Goal: Information Seeking & Learning: Learn about a topic

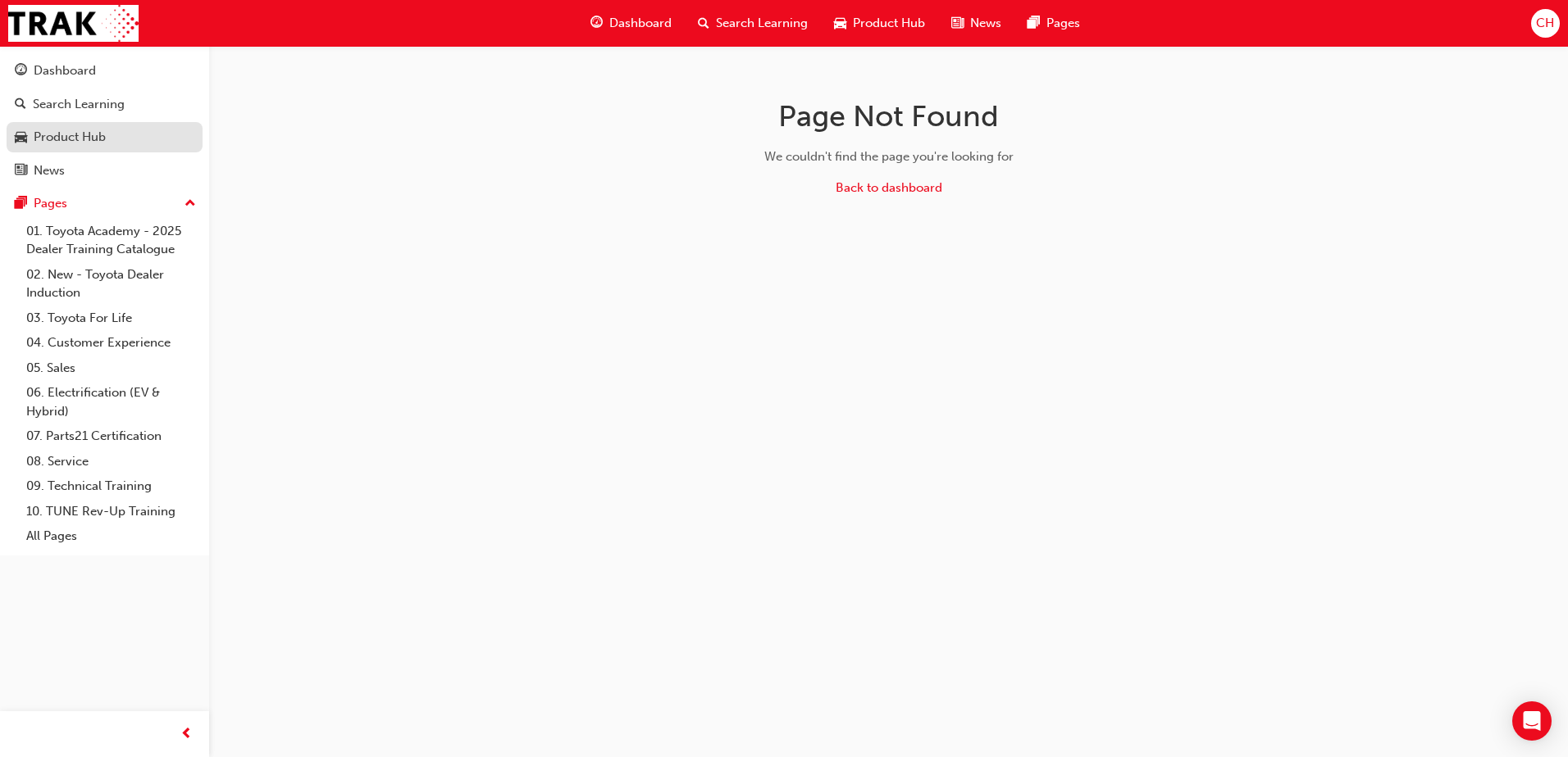
click at [41, 124] on link "Product Hub" at bounding box center [105, 137] width 196 height 30
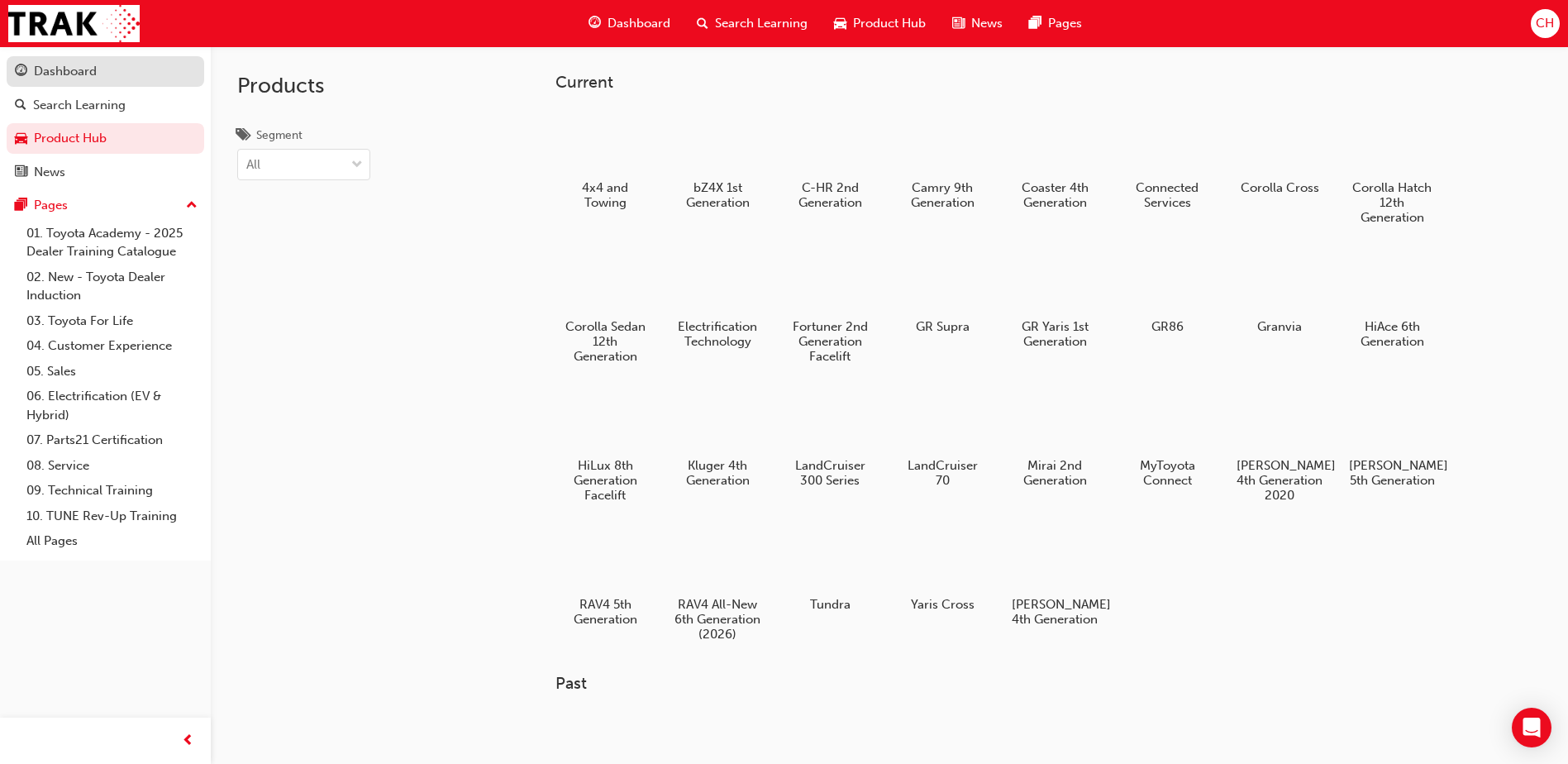
click at [79, 75] on div "Dashboard" at bounding box center [65, 72] width 63 height 19
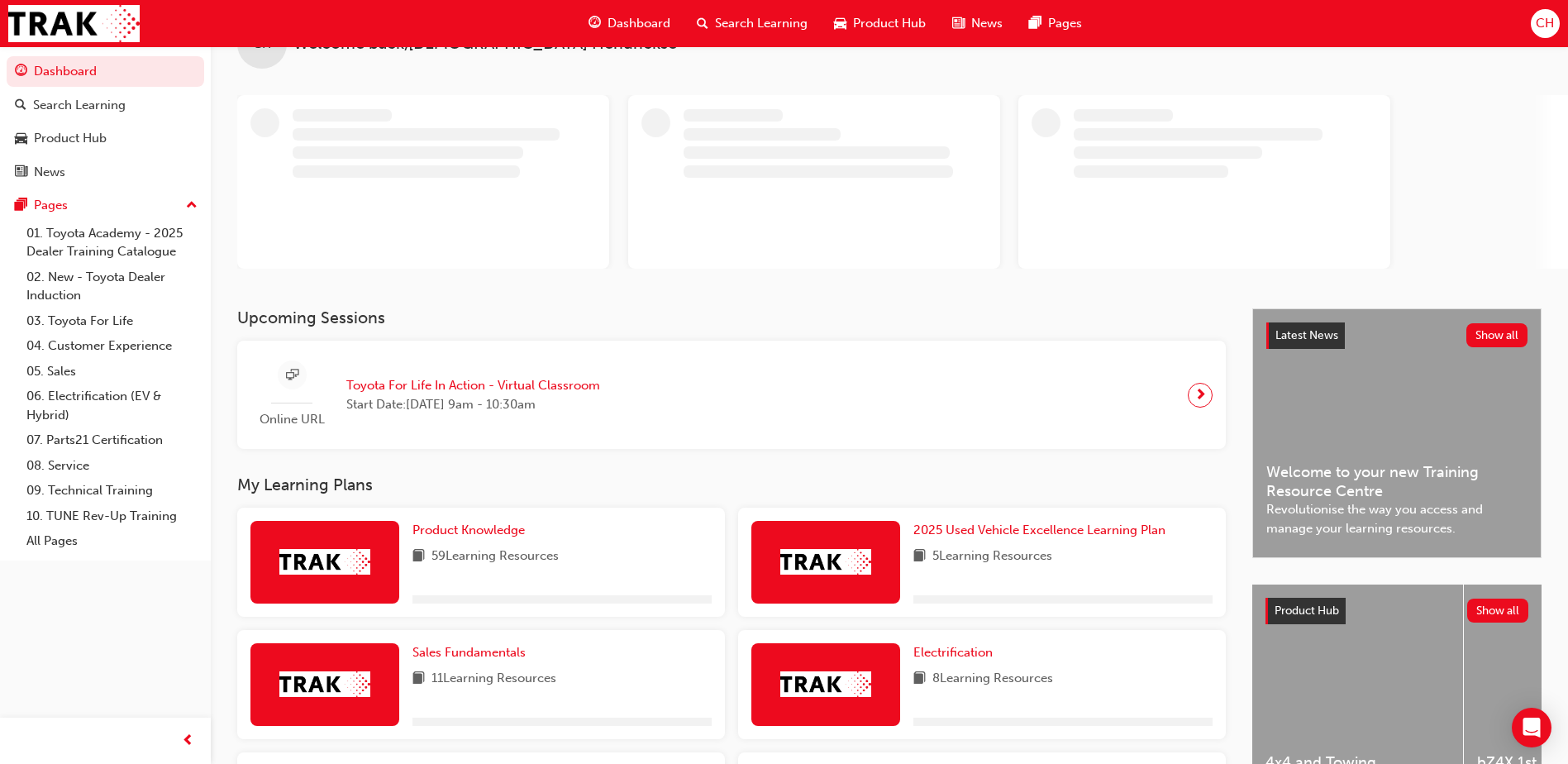
scroll to position [83, 0]
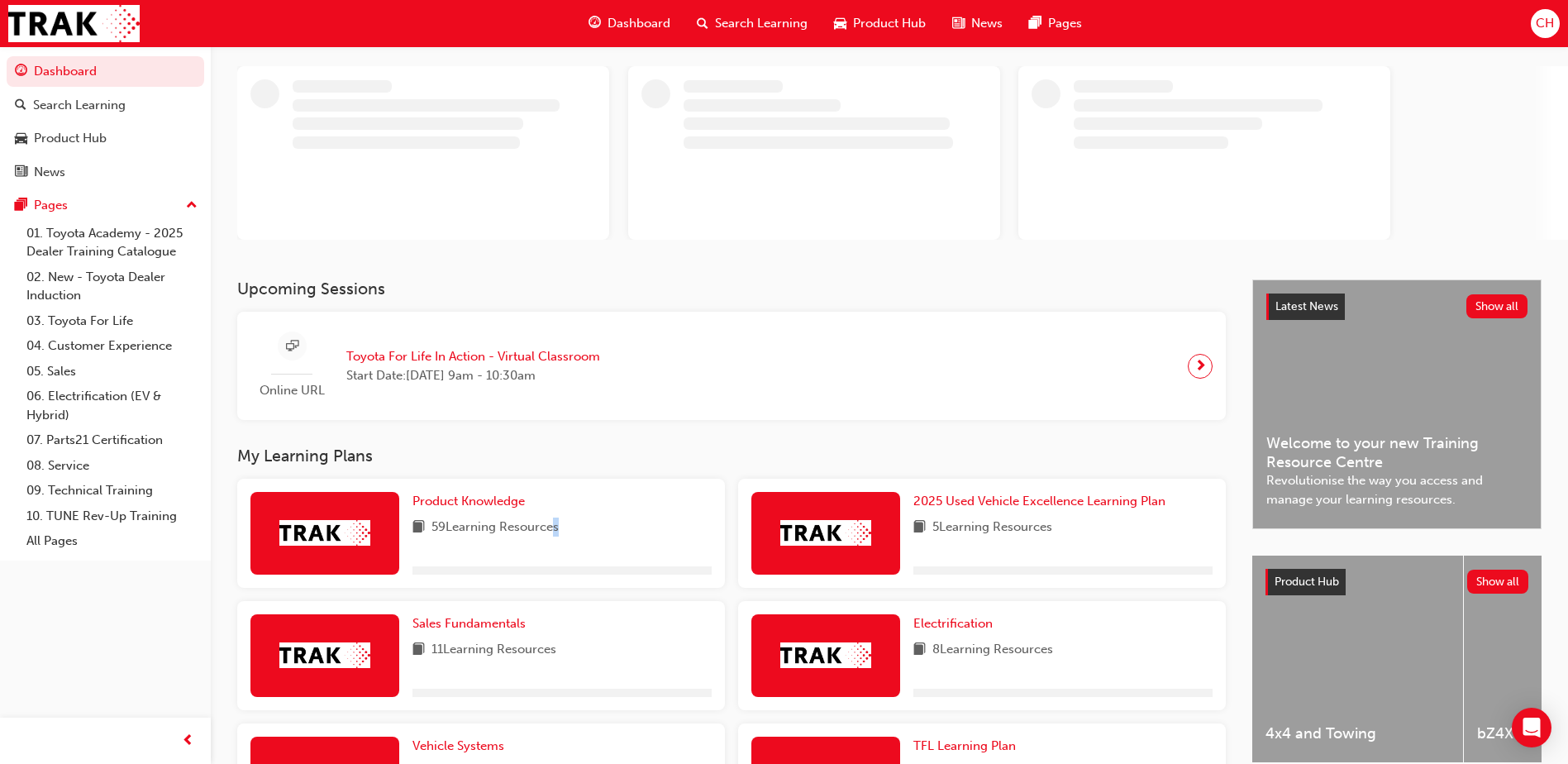
click at [548, 518] on span "59 Learning Resources" at bounding box center [495, 529] width 127 height 21
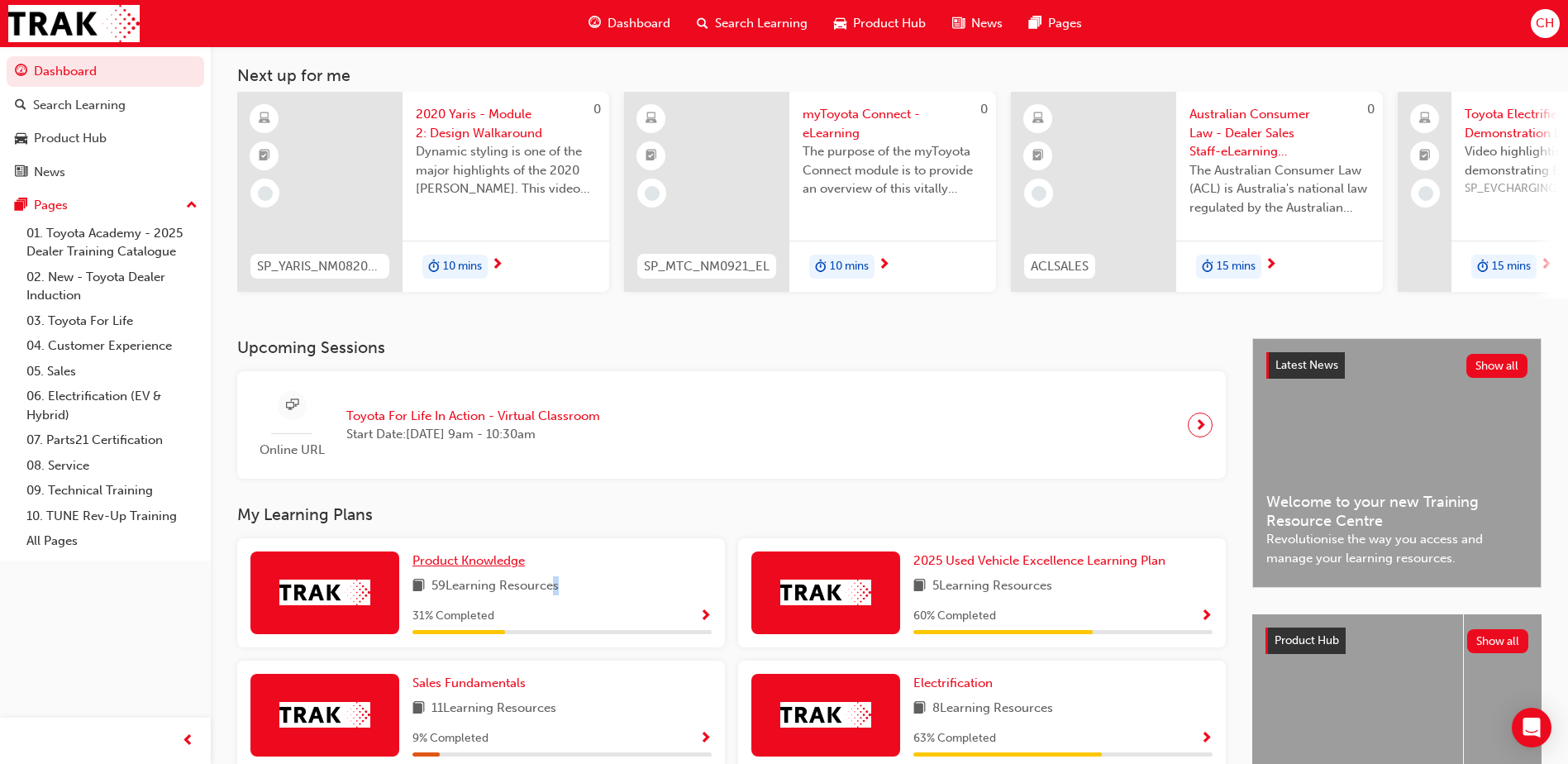
click at [500, 563] on span "Product Knowledge" at bounding box center [468, 561] width 112 height 15
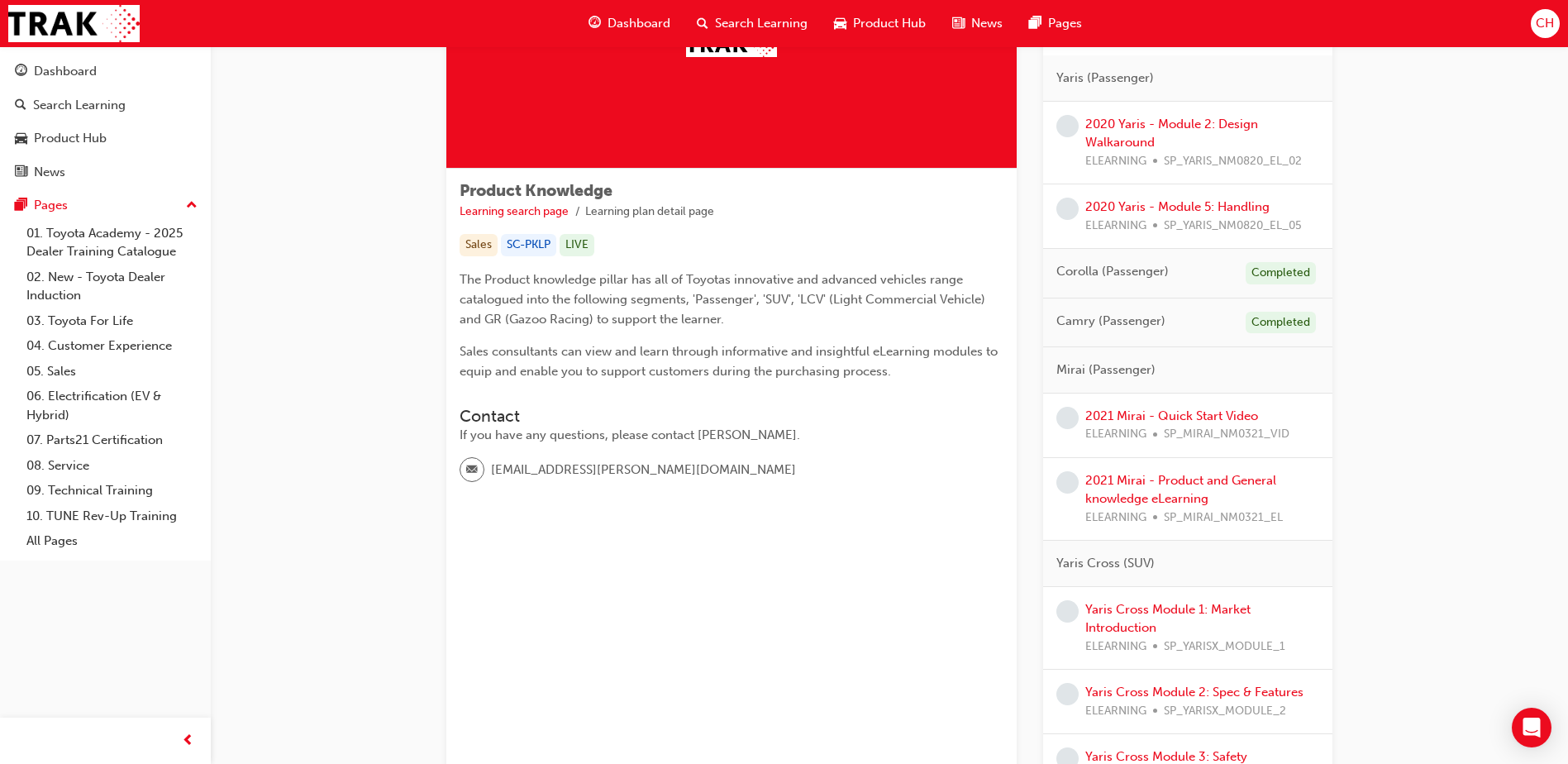
scroll to position [413, 0]
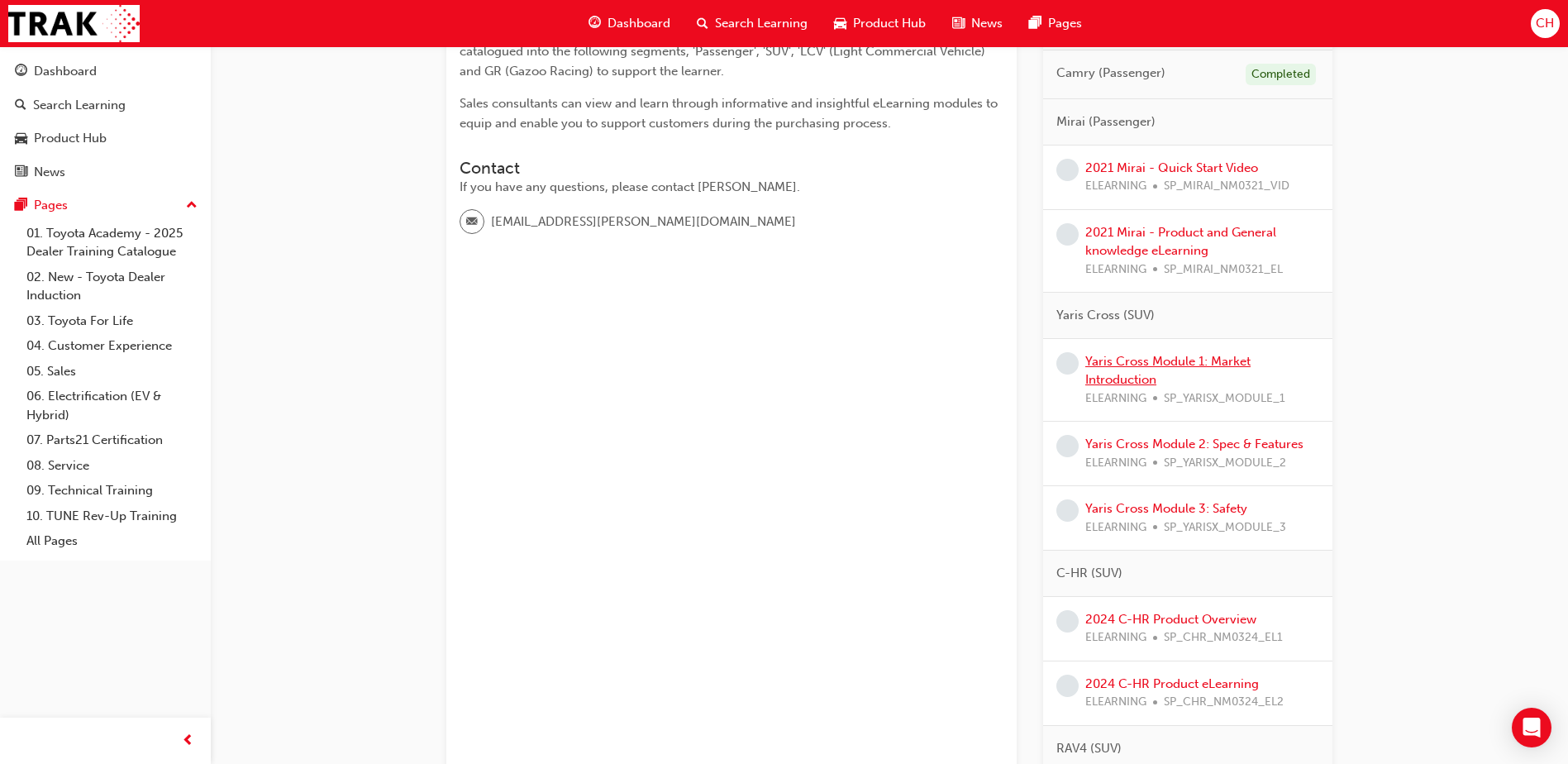
click at [1153, 362] on link "Yaris Cross Module 1: Market Introduction" at bounding box center [1168, 371] width 166 height 34
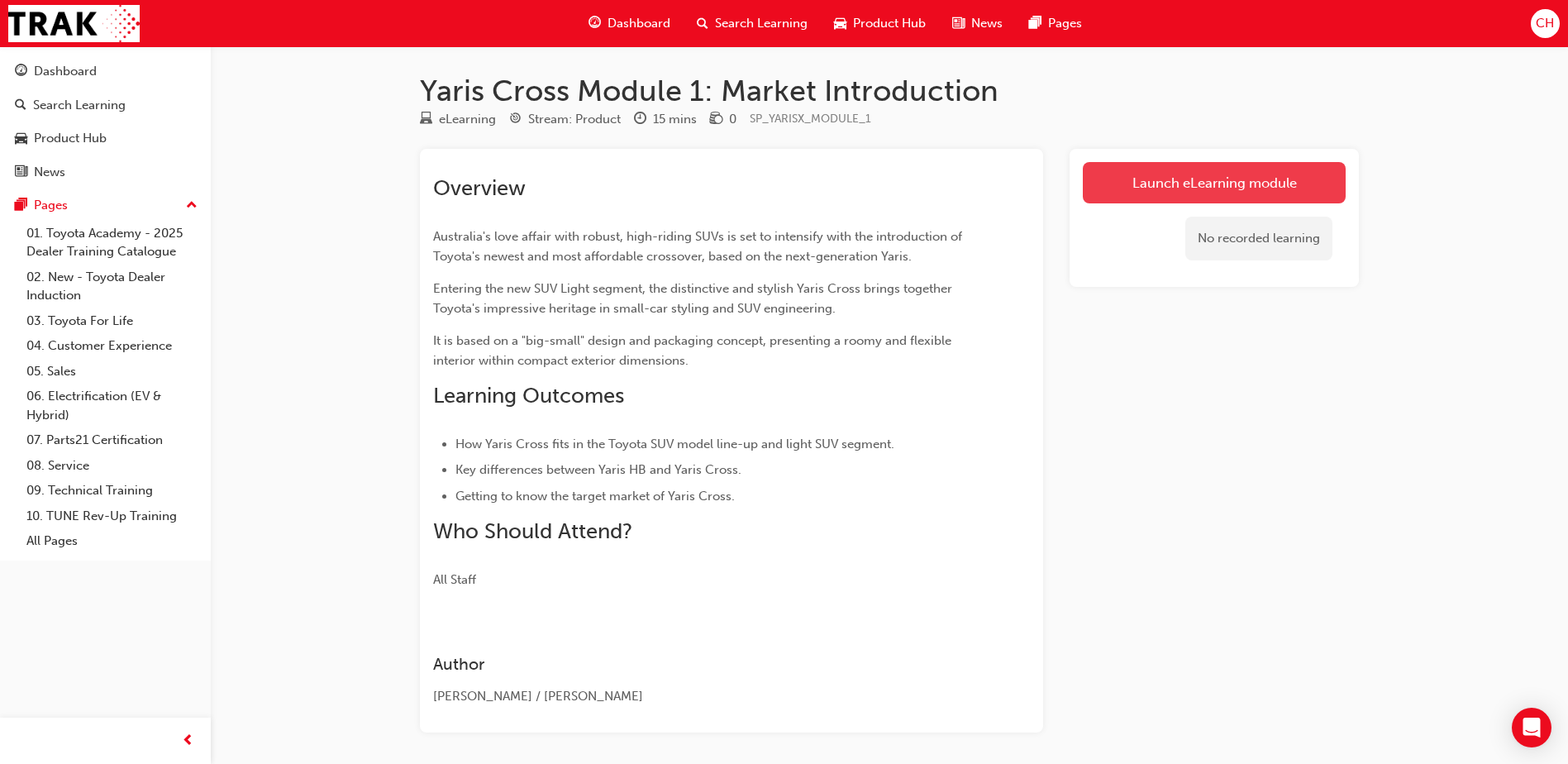
click at [1292, 178] on link "Launch eLearning module" at bounding box center [1215, 182] width 263 height 41
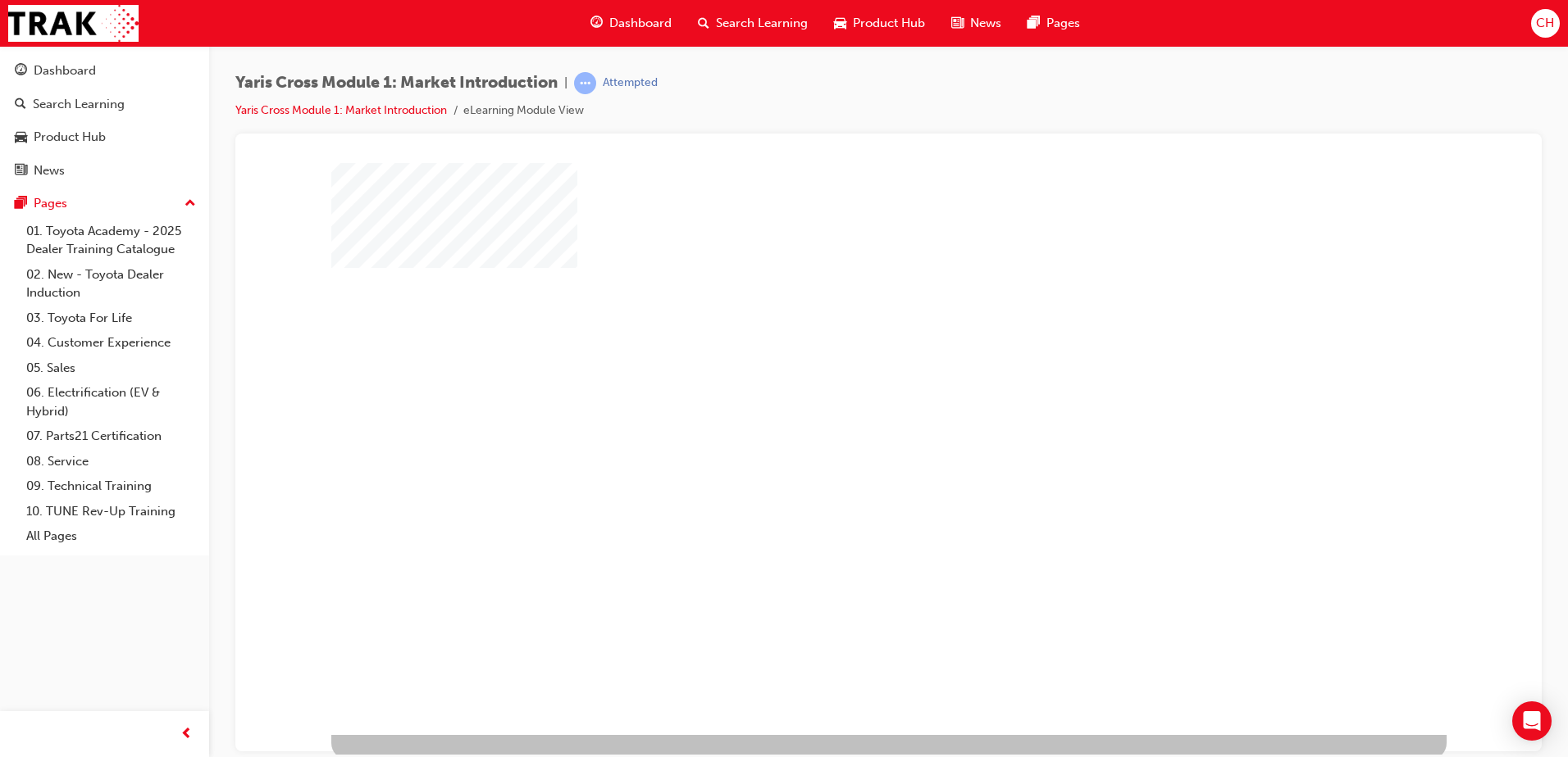
scroll to position [23, 0]
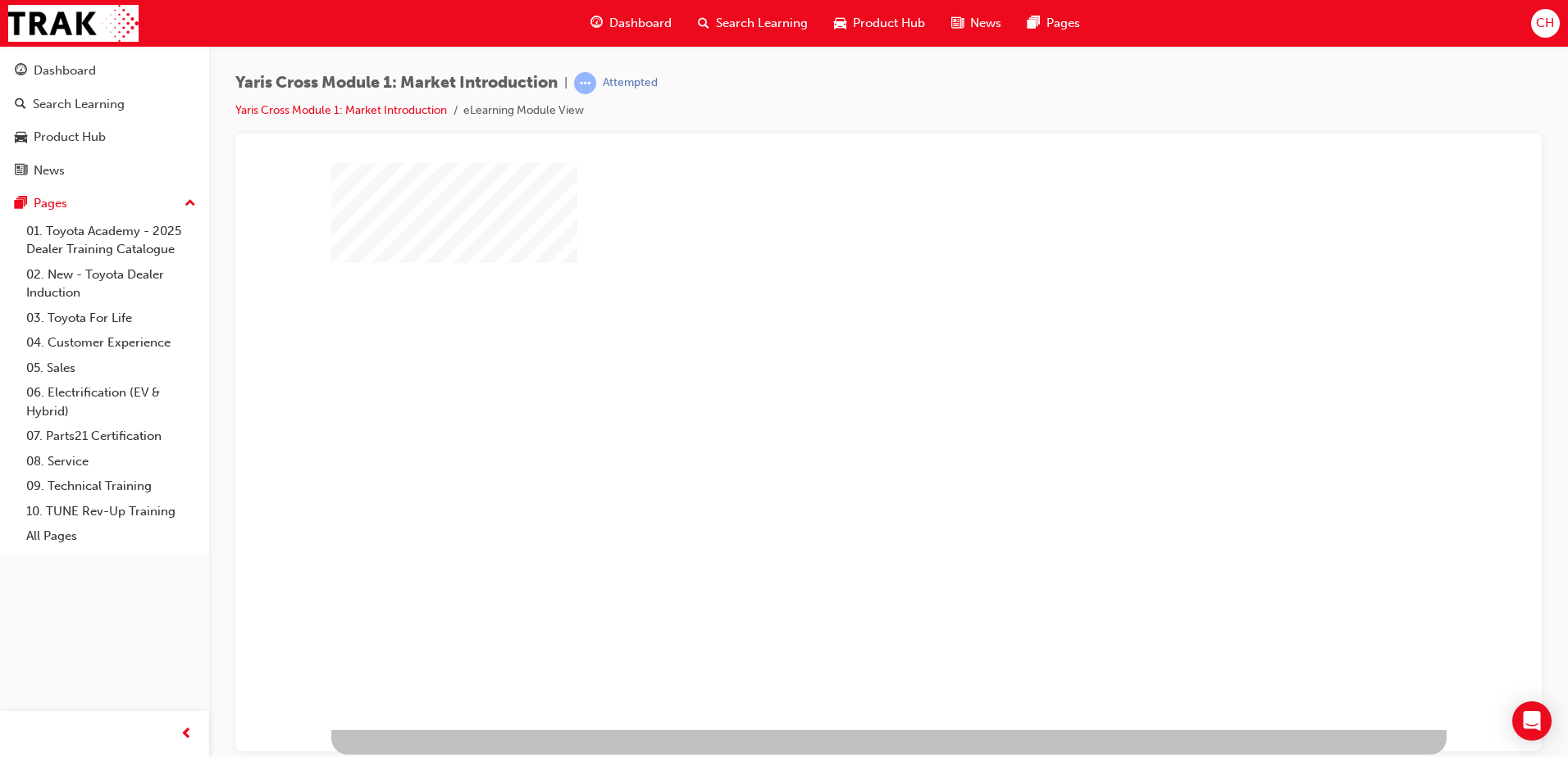
click at [841, 387] on div "play" at bounding box center [841, 387] width 0 height 0
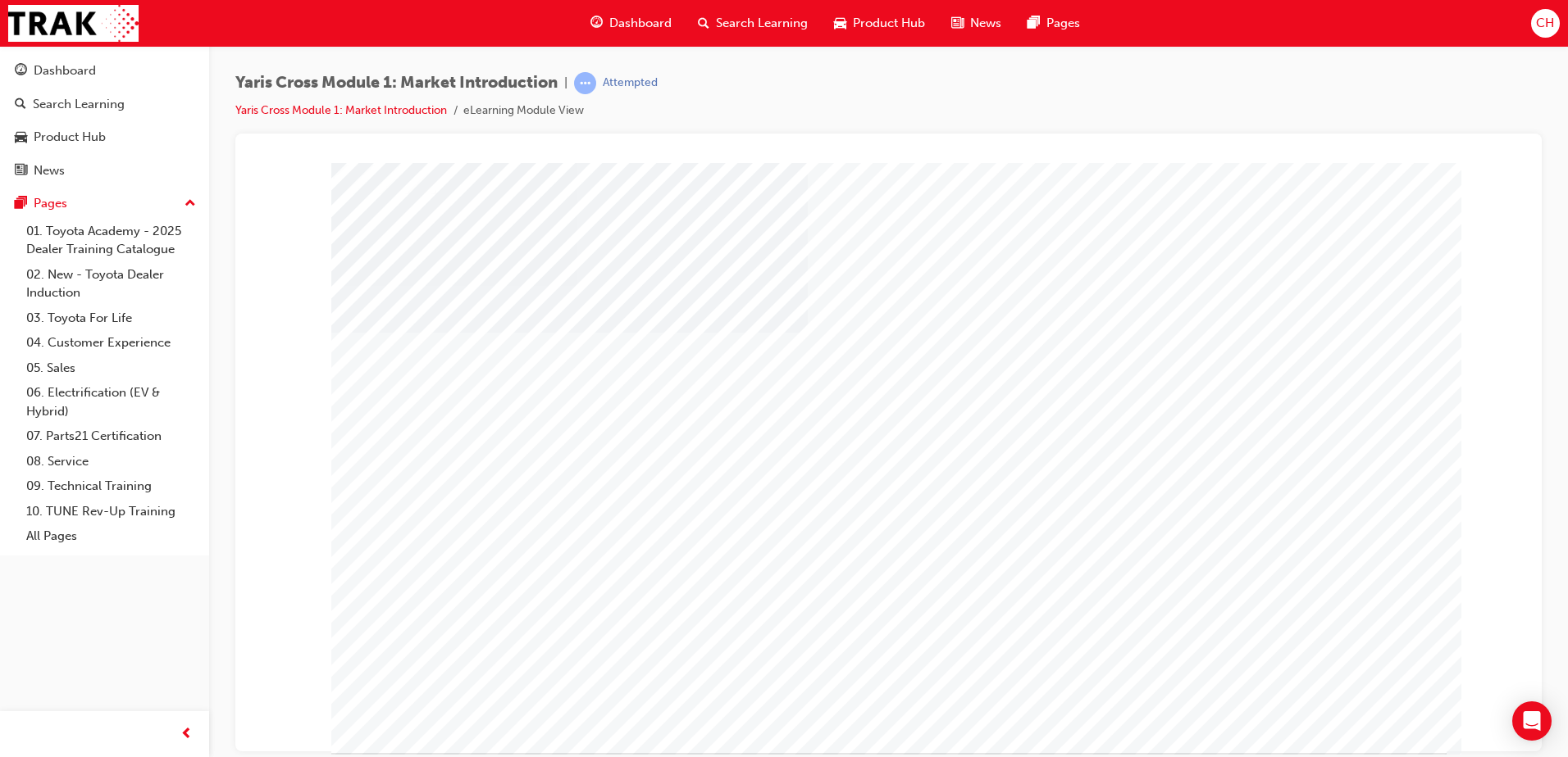
click at [1370, 737] on div at bounding box center [894, 474] width 1115 height 590
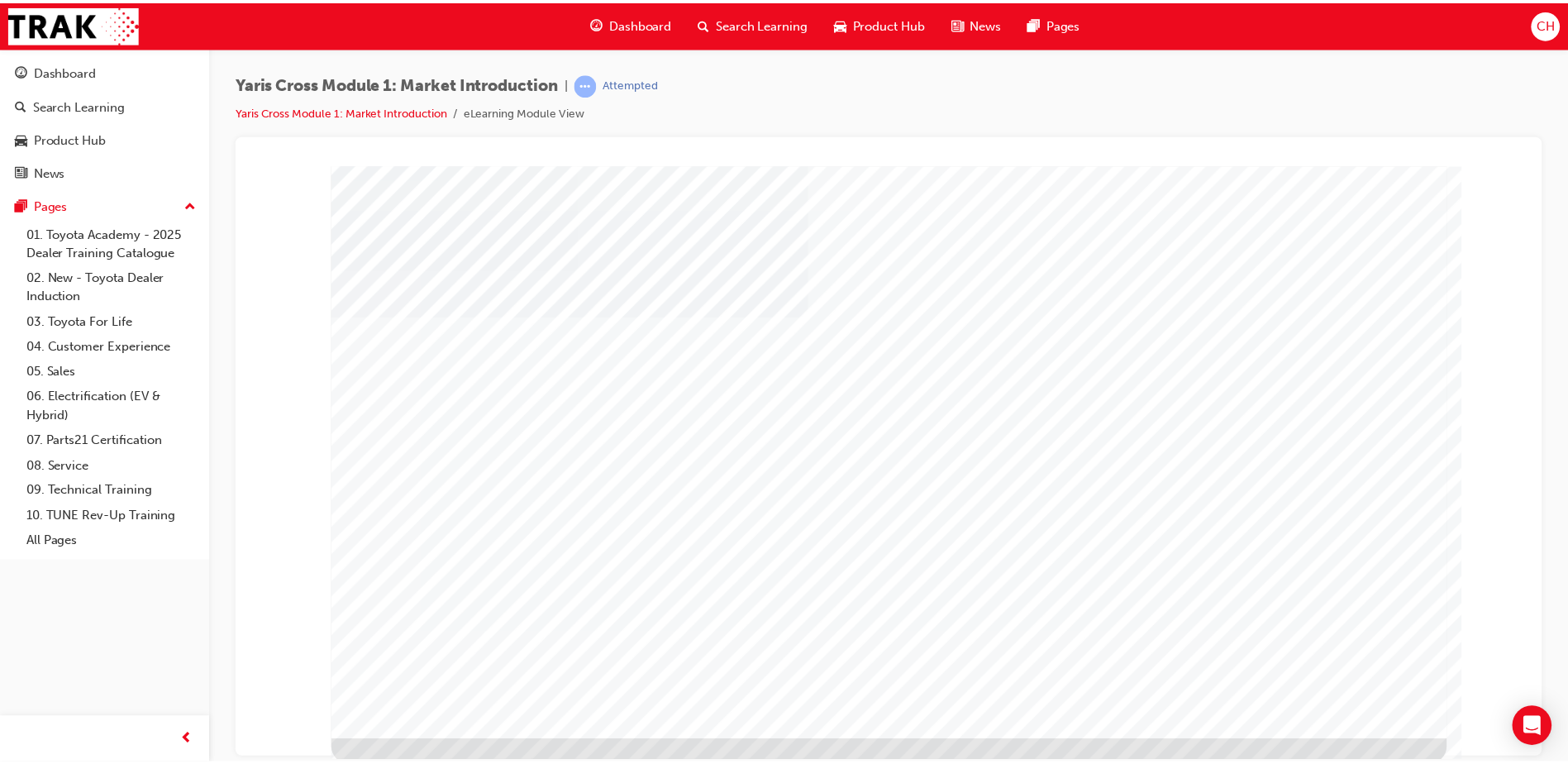
scroll to position [24, 0]
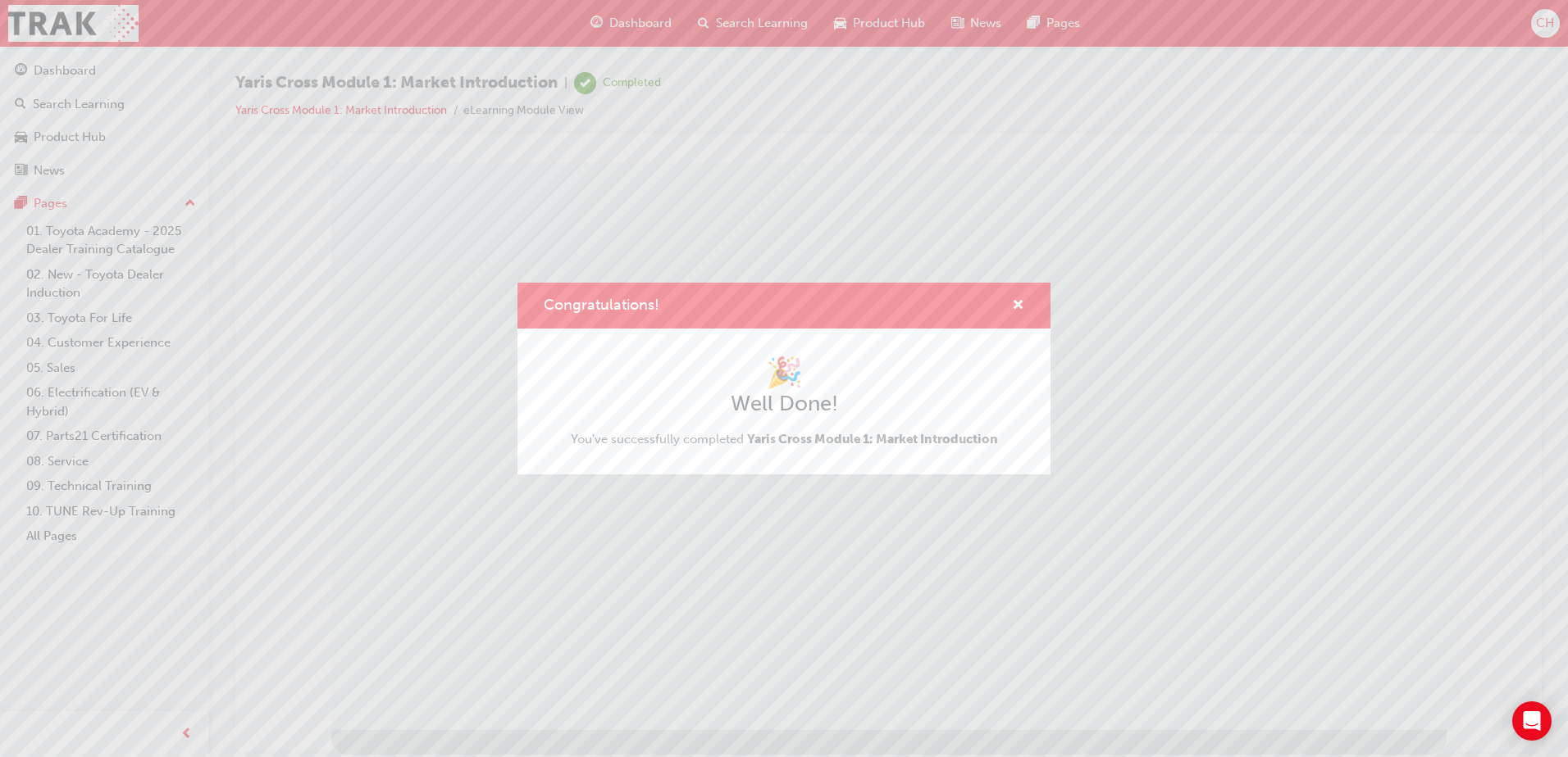
click at [1335, 691] on div "Congratulations! 🎉 Well Done! You've successfully completed Yaris Cross Module …" at bounding box center [784, 378] width 1568 height 757
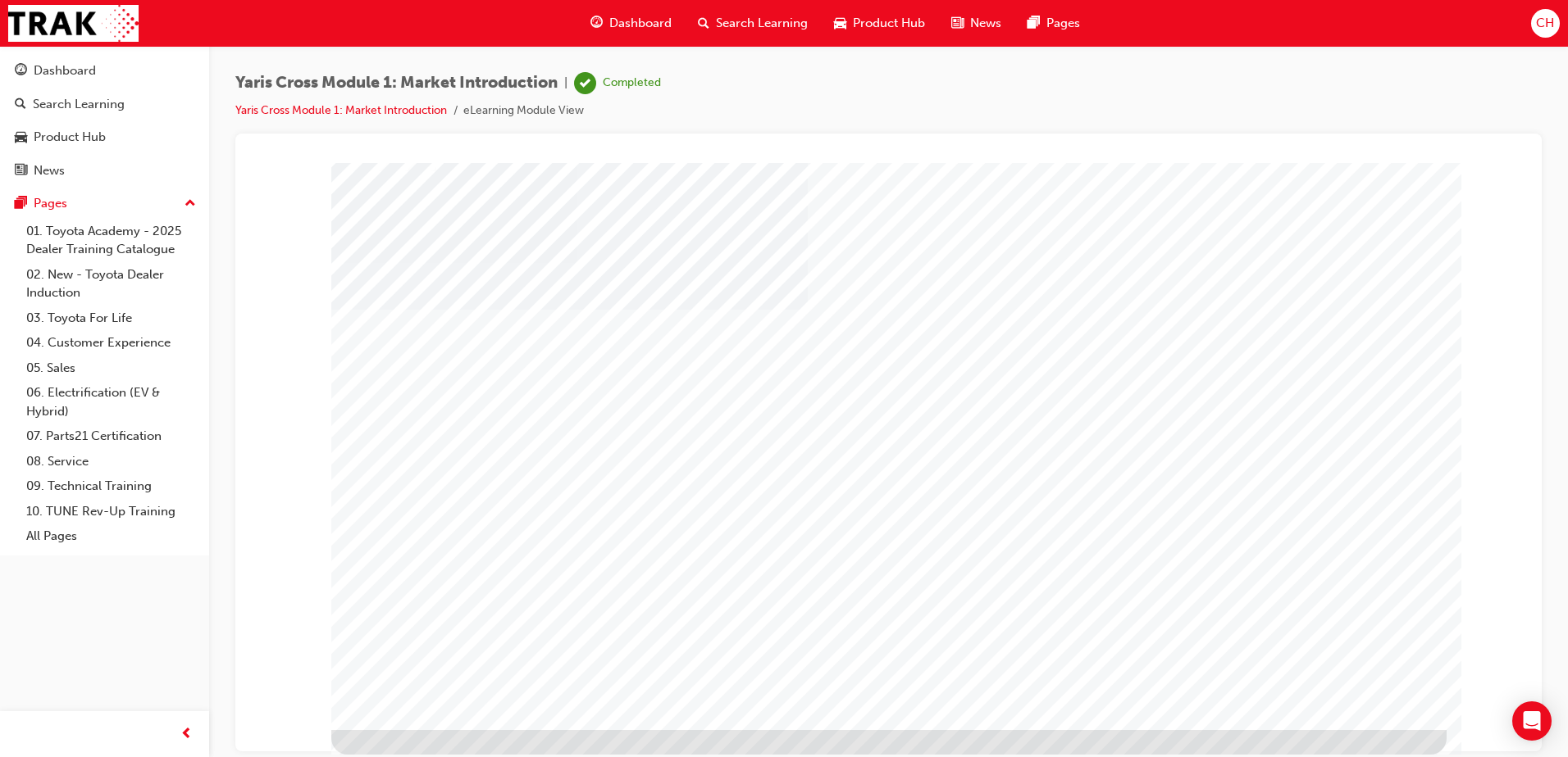
drag, startPoint x: 1364, startPoint y: 698, endPoint x: 1371, endPoint y: 682, distance: 17.5
click at [73, 62] on div "Dashboard" at bounding box center [65, 71] width 62 height 19
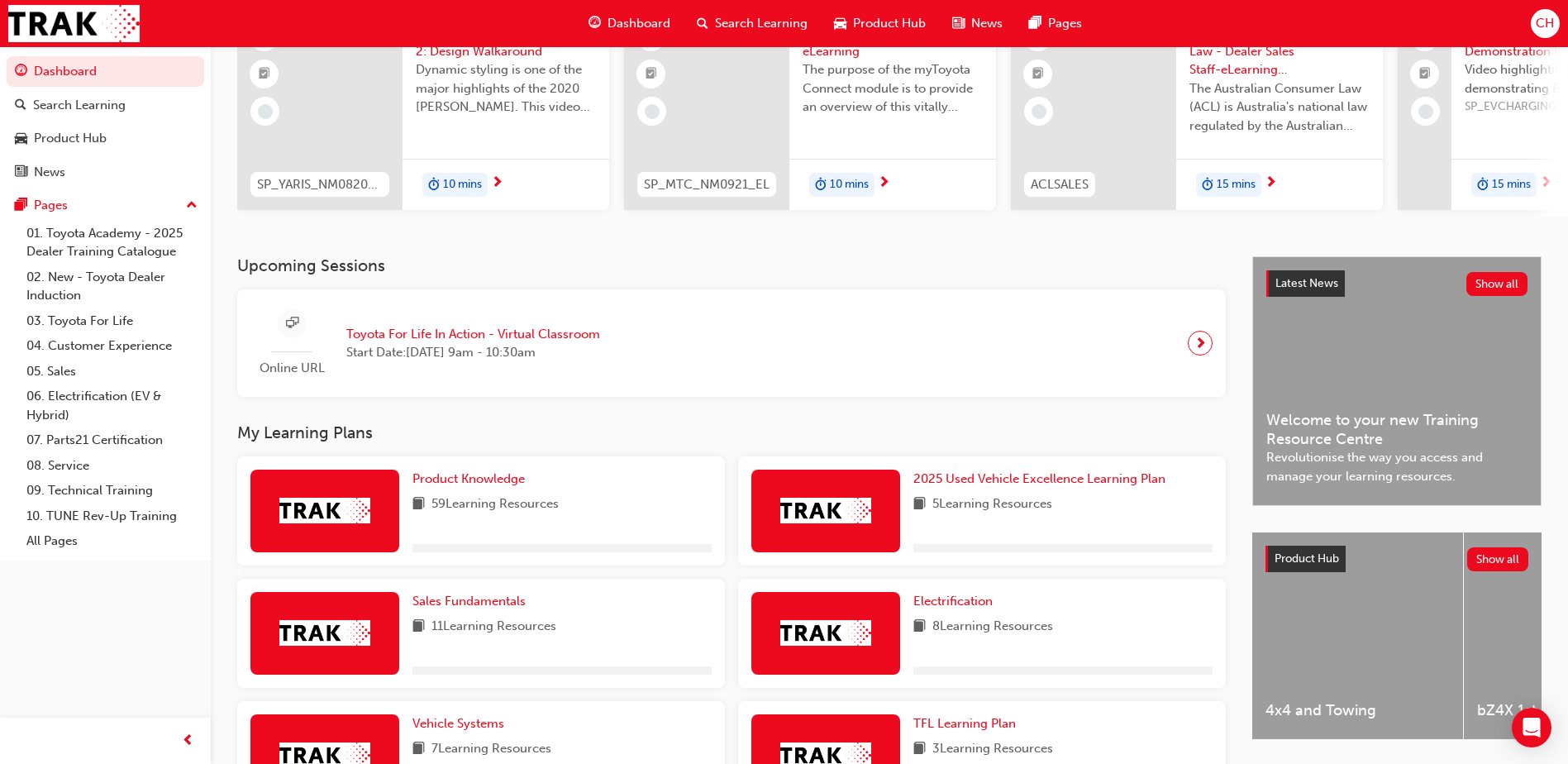
scroll to position [166, 0]
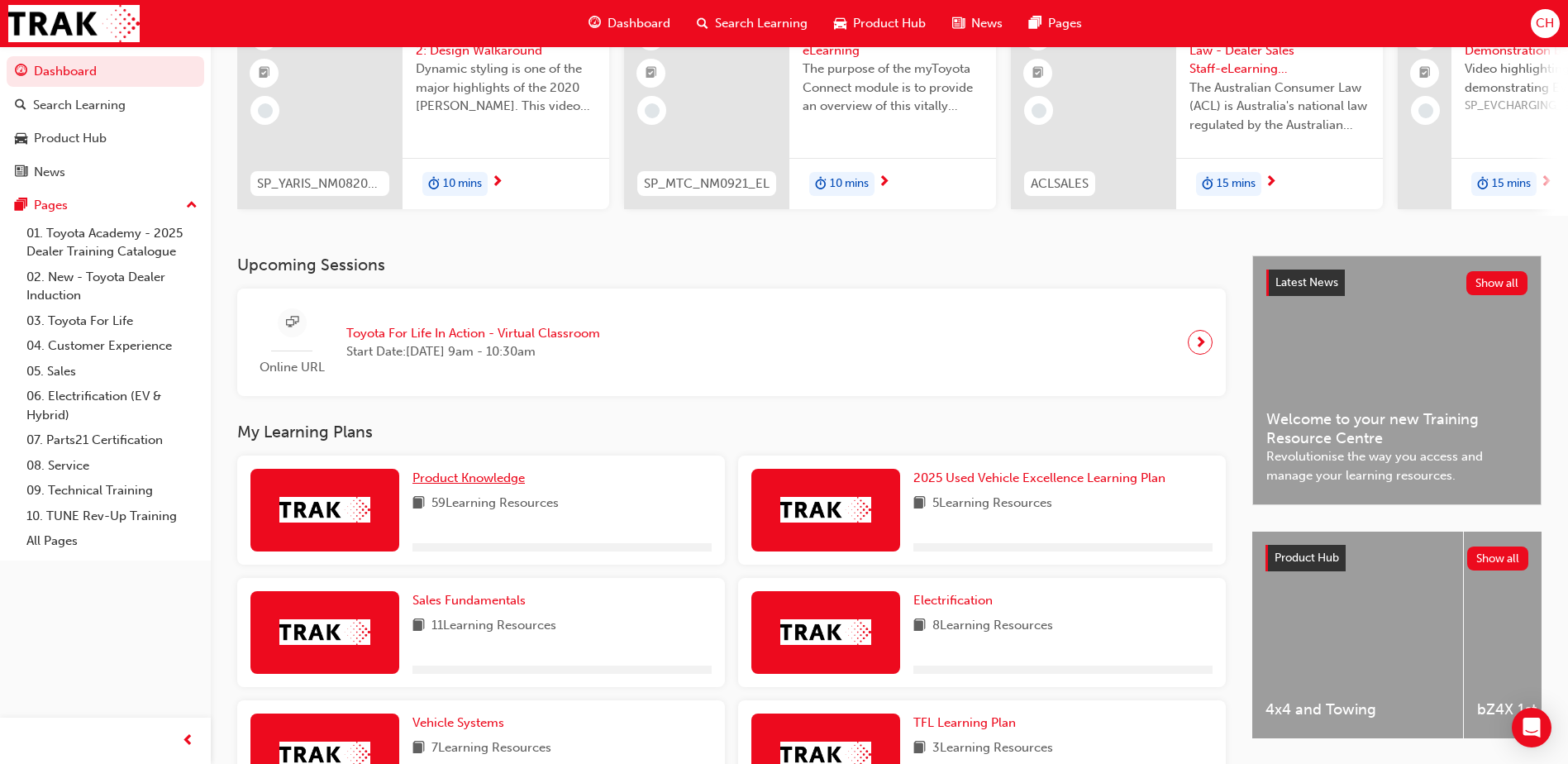
click at [498, 479] on span "Product Knowledge" at bounding box center [468, 478] width 112 height 15
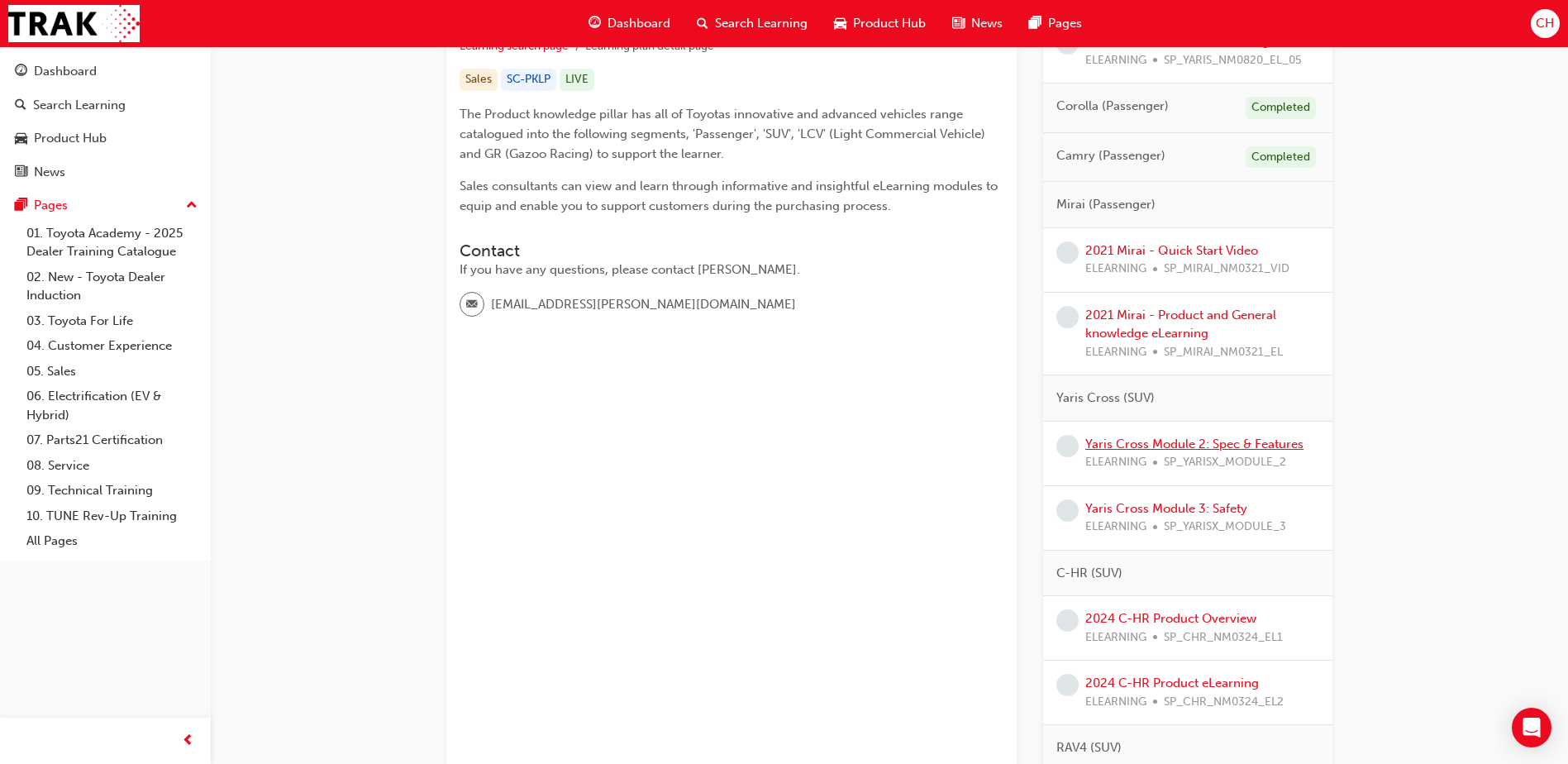
click at [1162, 445] on link "Yaris Cross Module 2: Spec & Features" at bounding box center [1194, 444] width 218 height 15
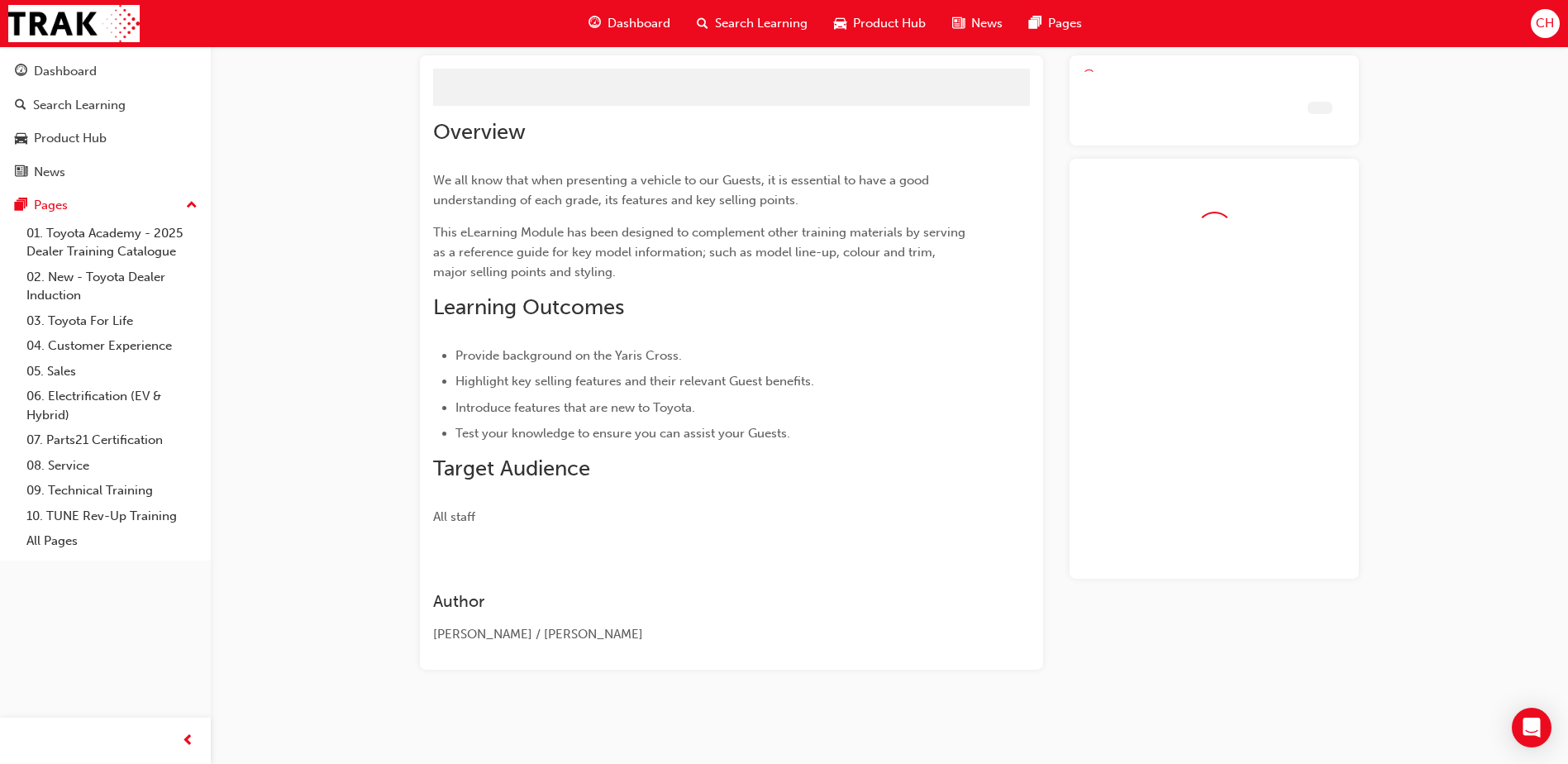
scroll to position [93, 0]
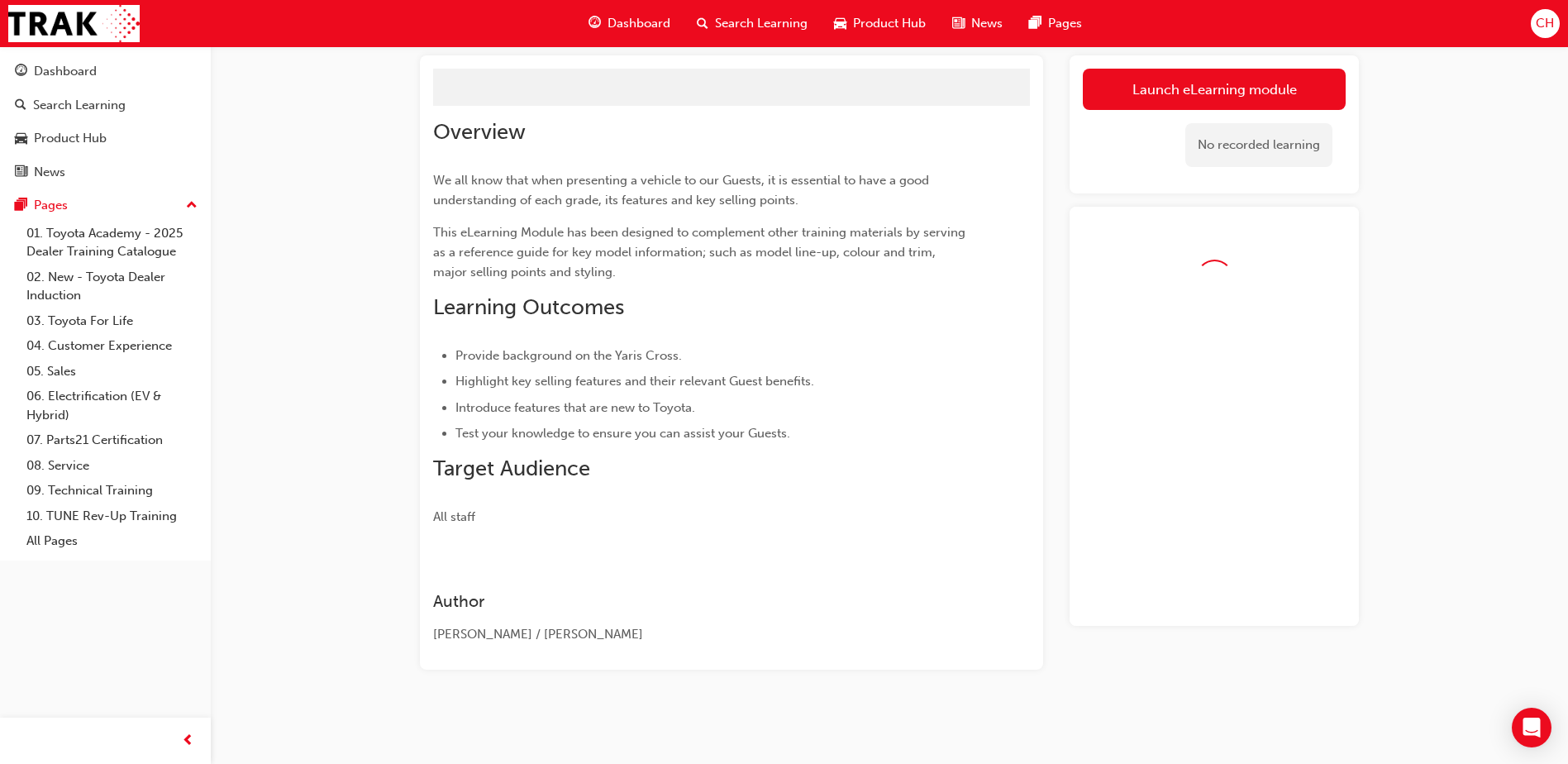
click at [1266, 51] on div "Dashboard Search Learning Product Hub News Pages CH Dashboard Search Learning P…" at bounding box center [784, 289] width 1568 height 764
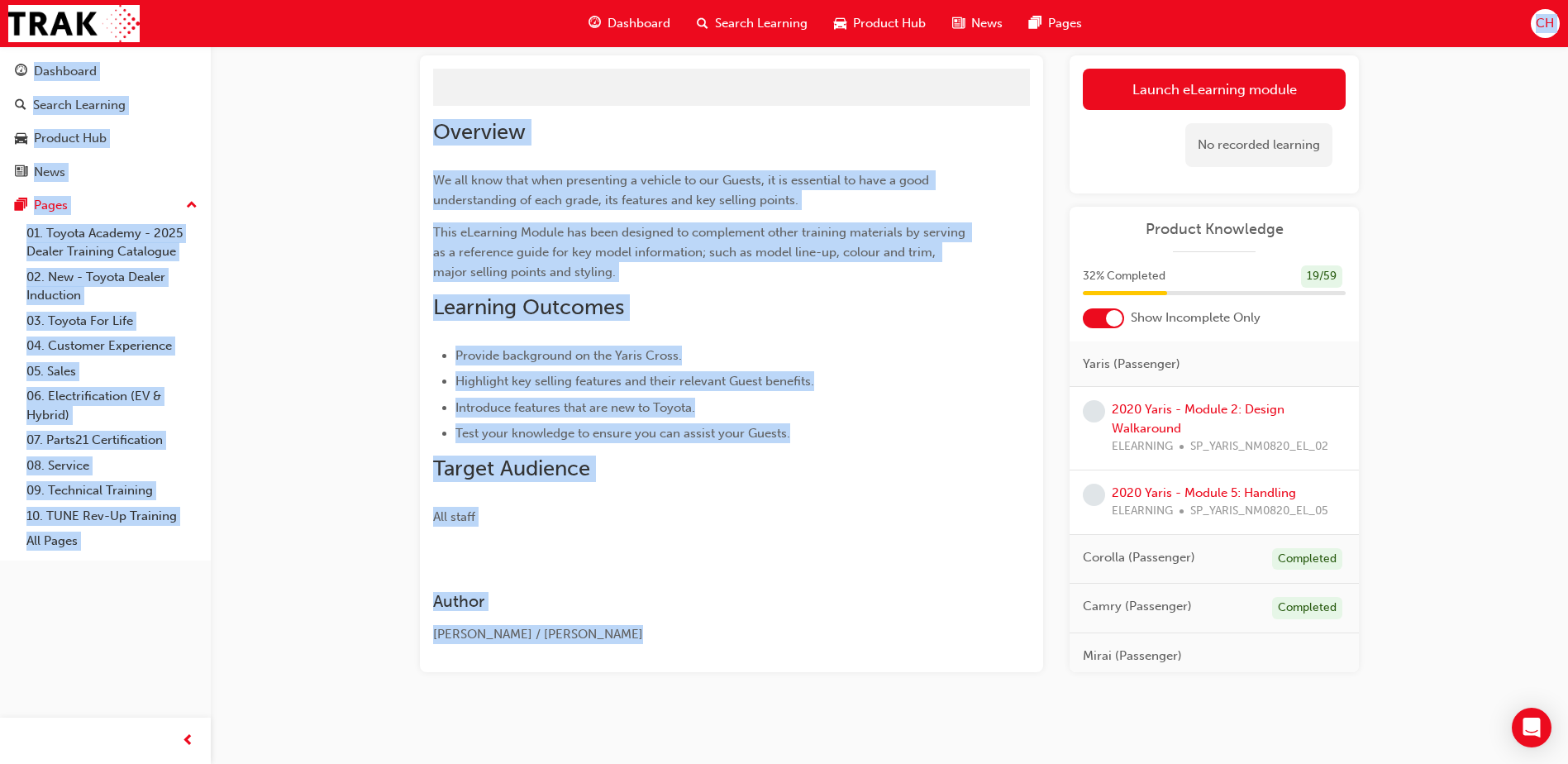
scroll to position [119, 0]
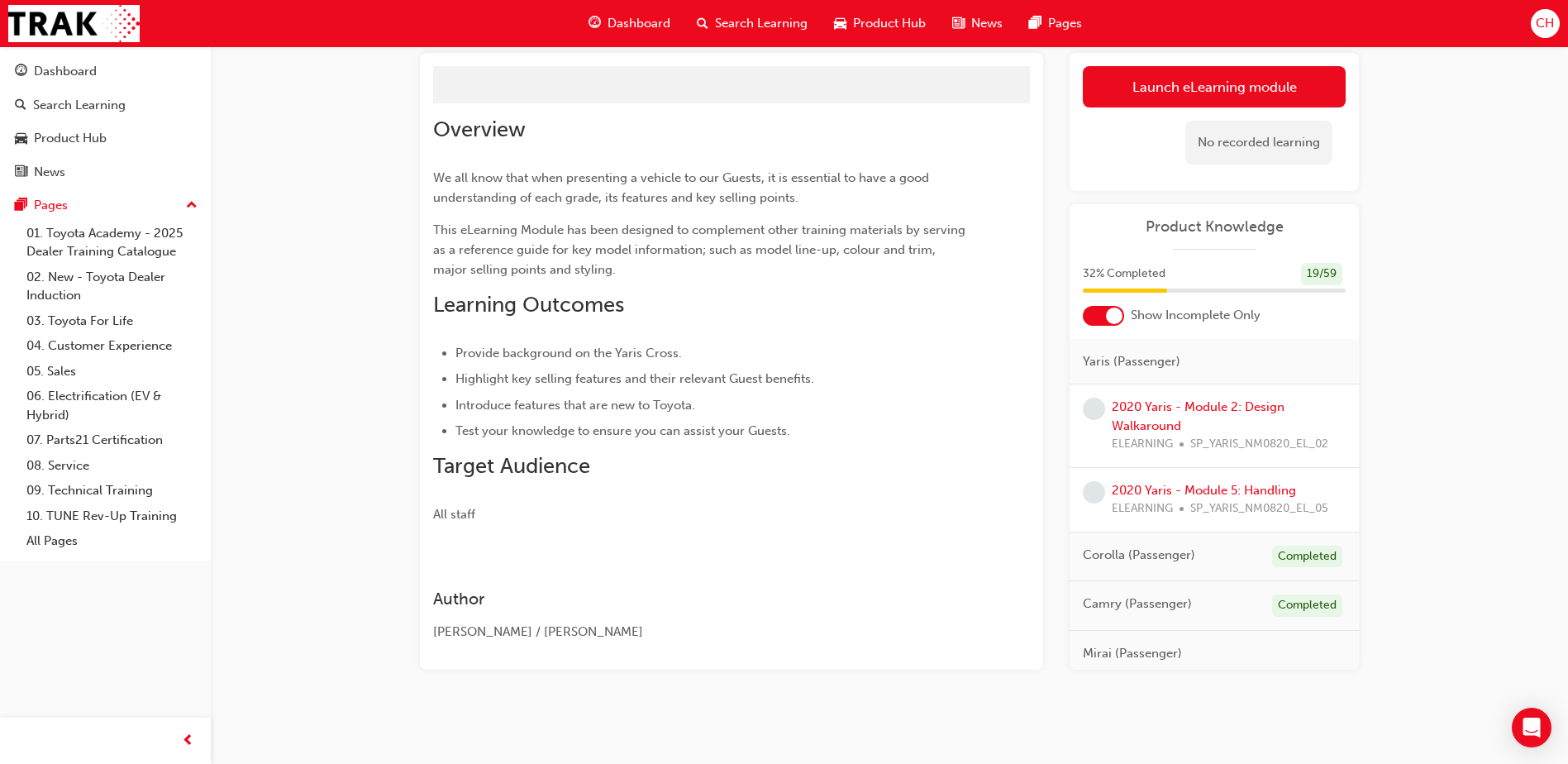
drag, startPoint x: 1266, startPoint y: 51, endPoint x: 1278, endPoint y: 87, distance: 37.9
click at [1278, 107] on div "No recorded learning" at bounding box center [1215, 142] width 263 height 71
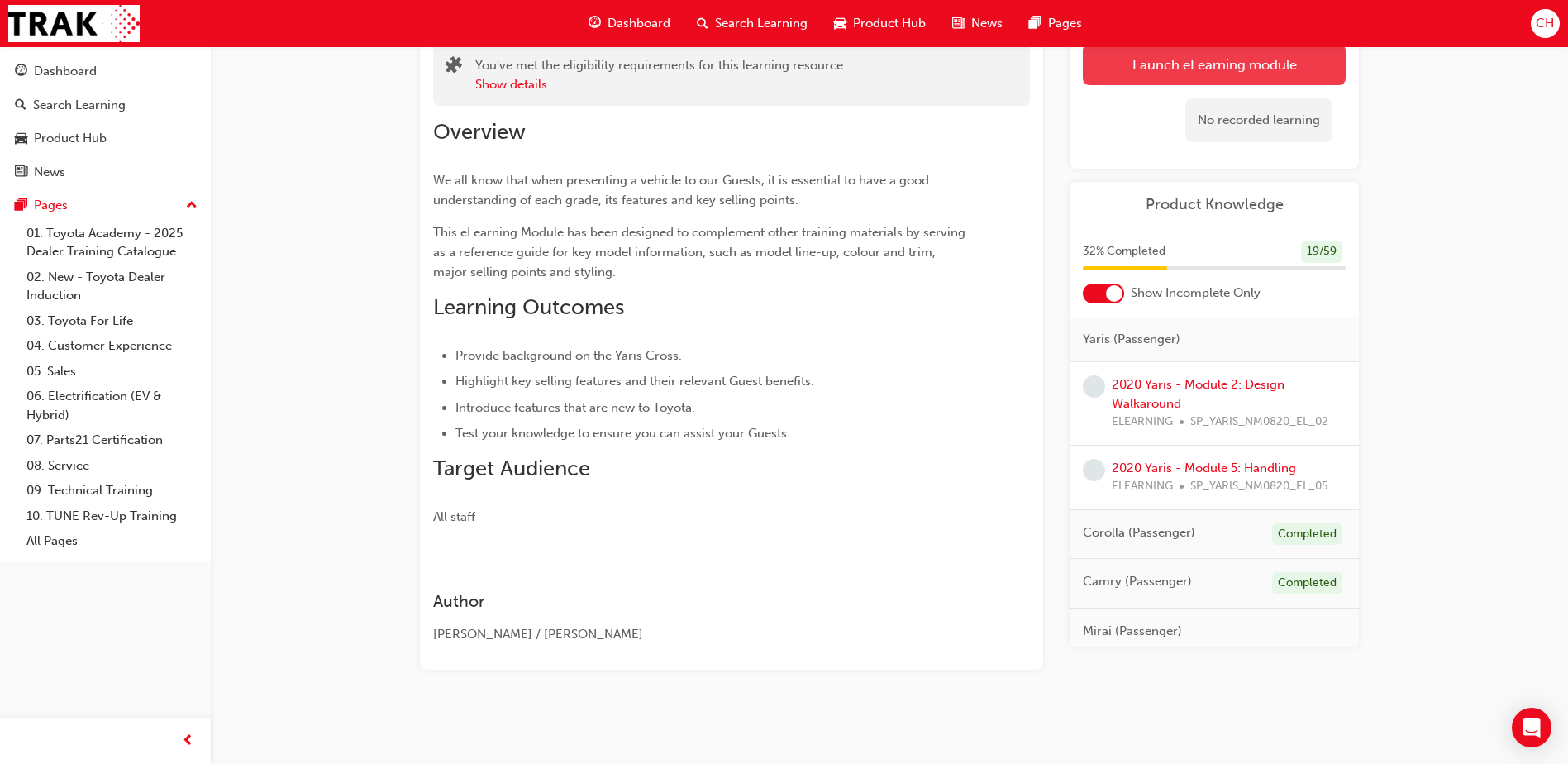
click at [1191, 75] on link "Launch eLearning module" at bounding box center [1215, 64] width 263 height 41
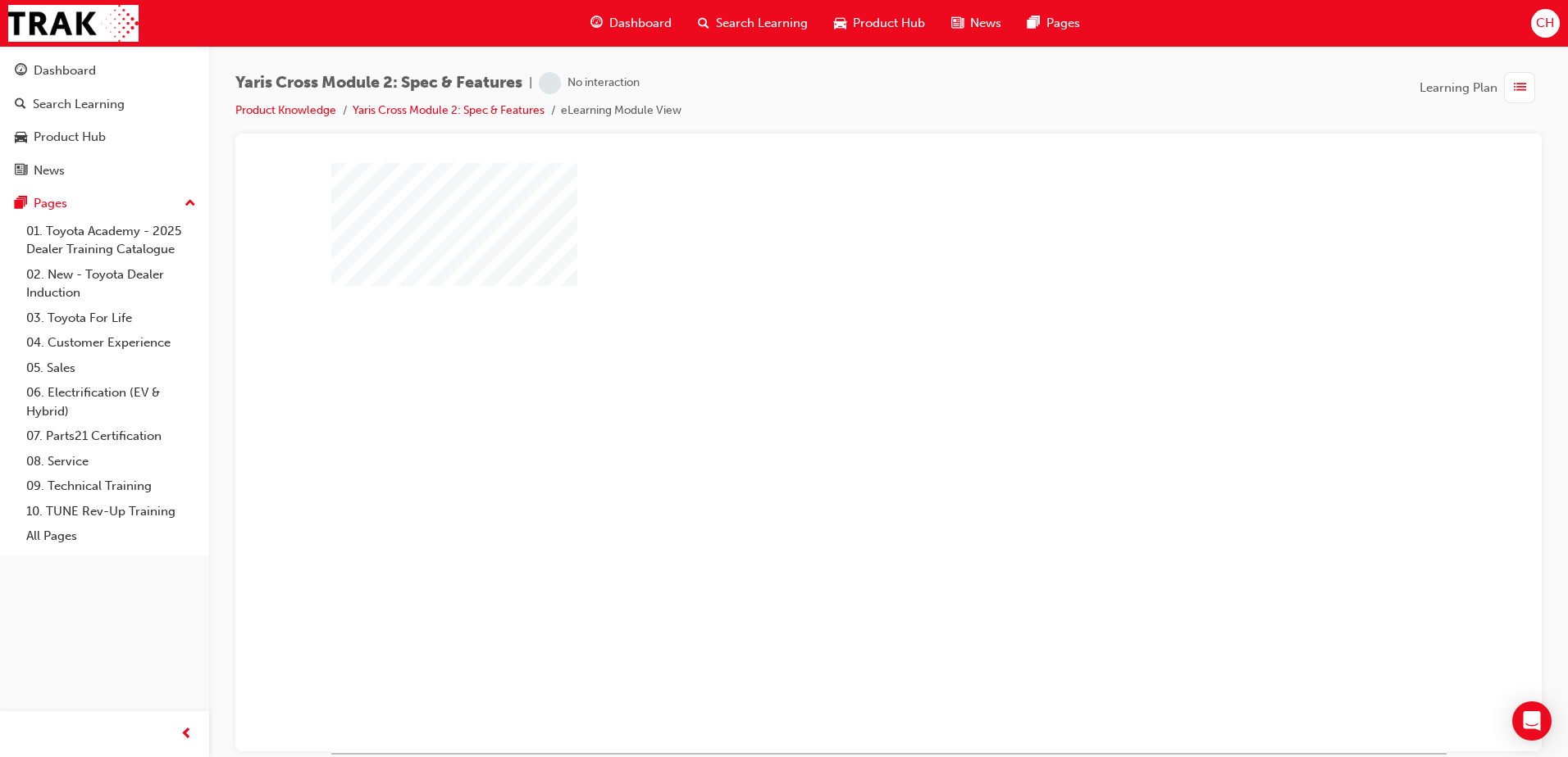
click at [906, 395] on div at bounding box center [889, 457] width 1115 height 590
click at [841, 410] on div "play" at bounding box center [841, 410] width 0 height 0
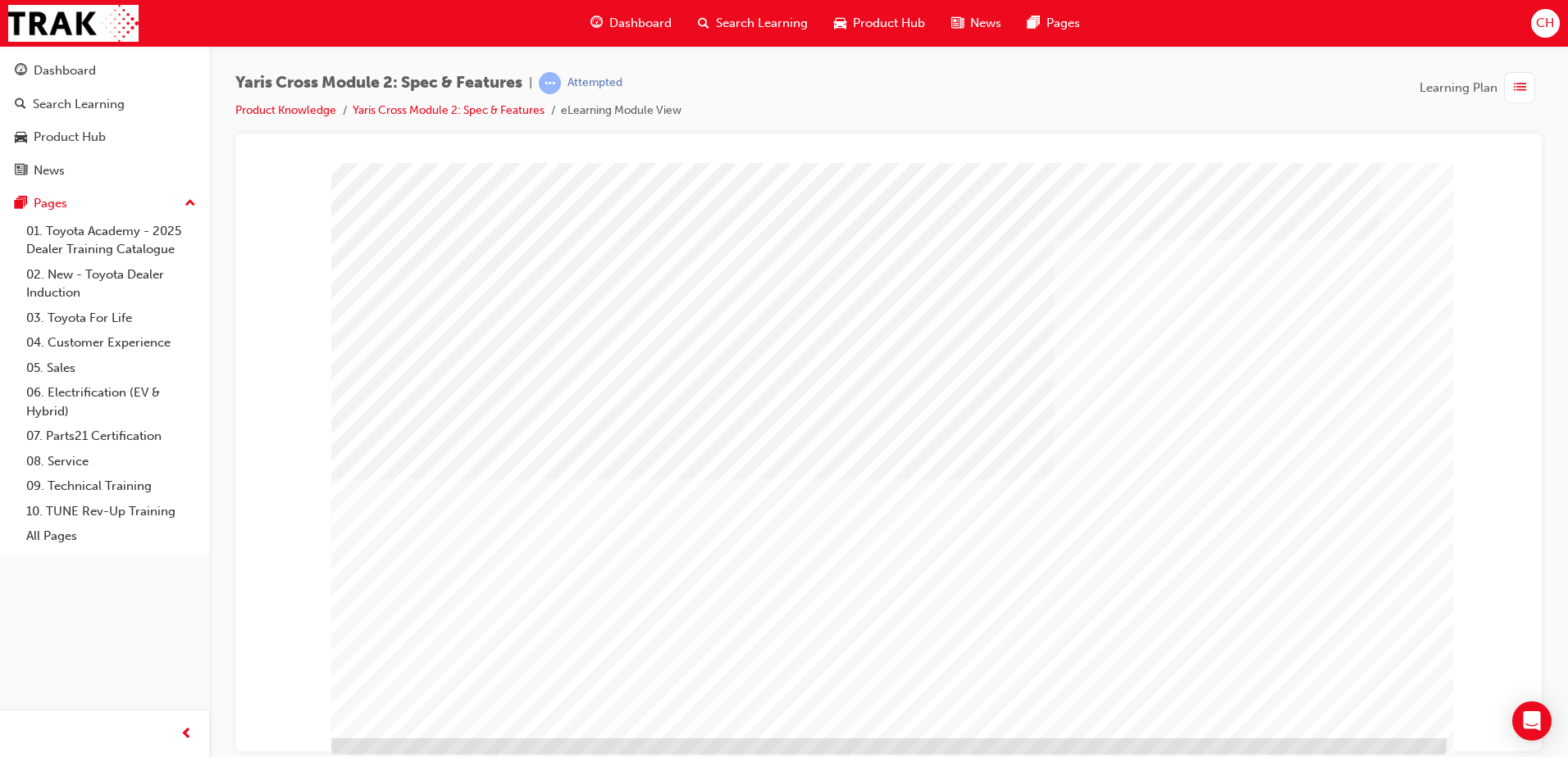
scroll to position [23, 0]
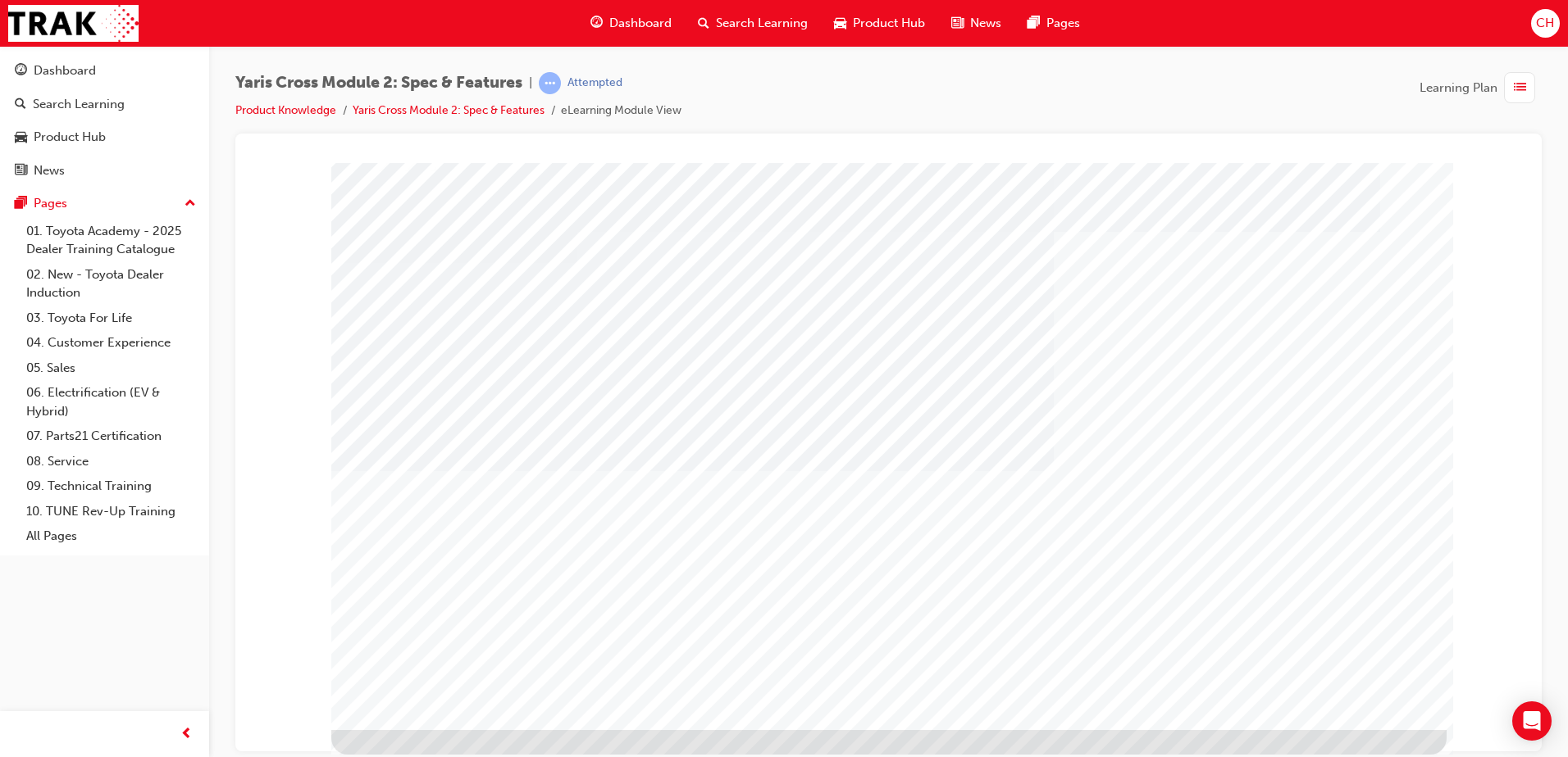
click at [1346, 705] on div at bounding box center [889, 434] width 1115 height 590
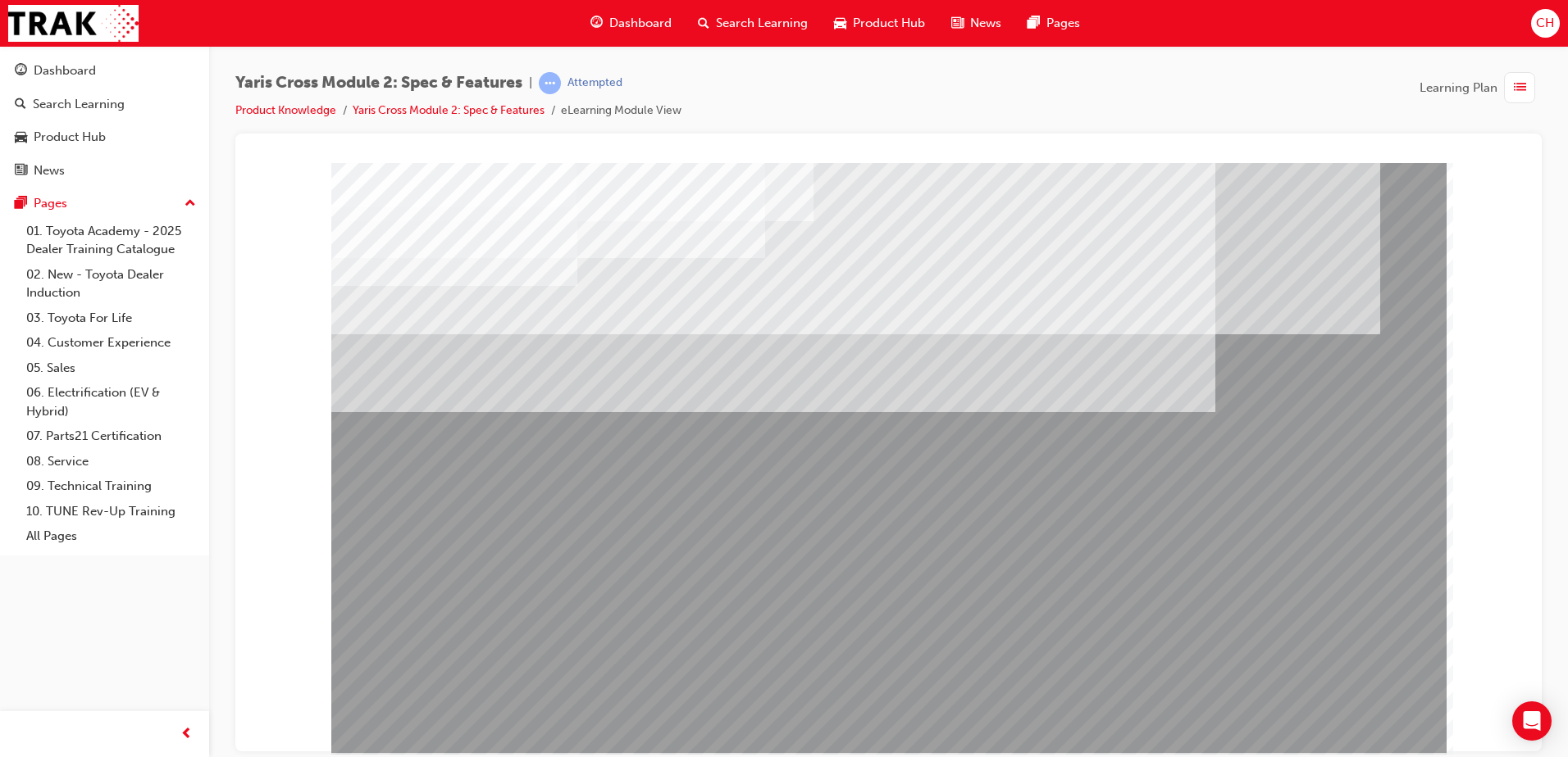
drag, startPoint x: 1358, startPoint y: 709, endPoint x: 1337, endPoint y: 700, distance: 22.8
drag, startPoint x: 1337, startPoint y: 700, endPoint x: 1335, endPoint y: 713, distance: 13.2
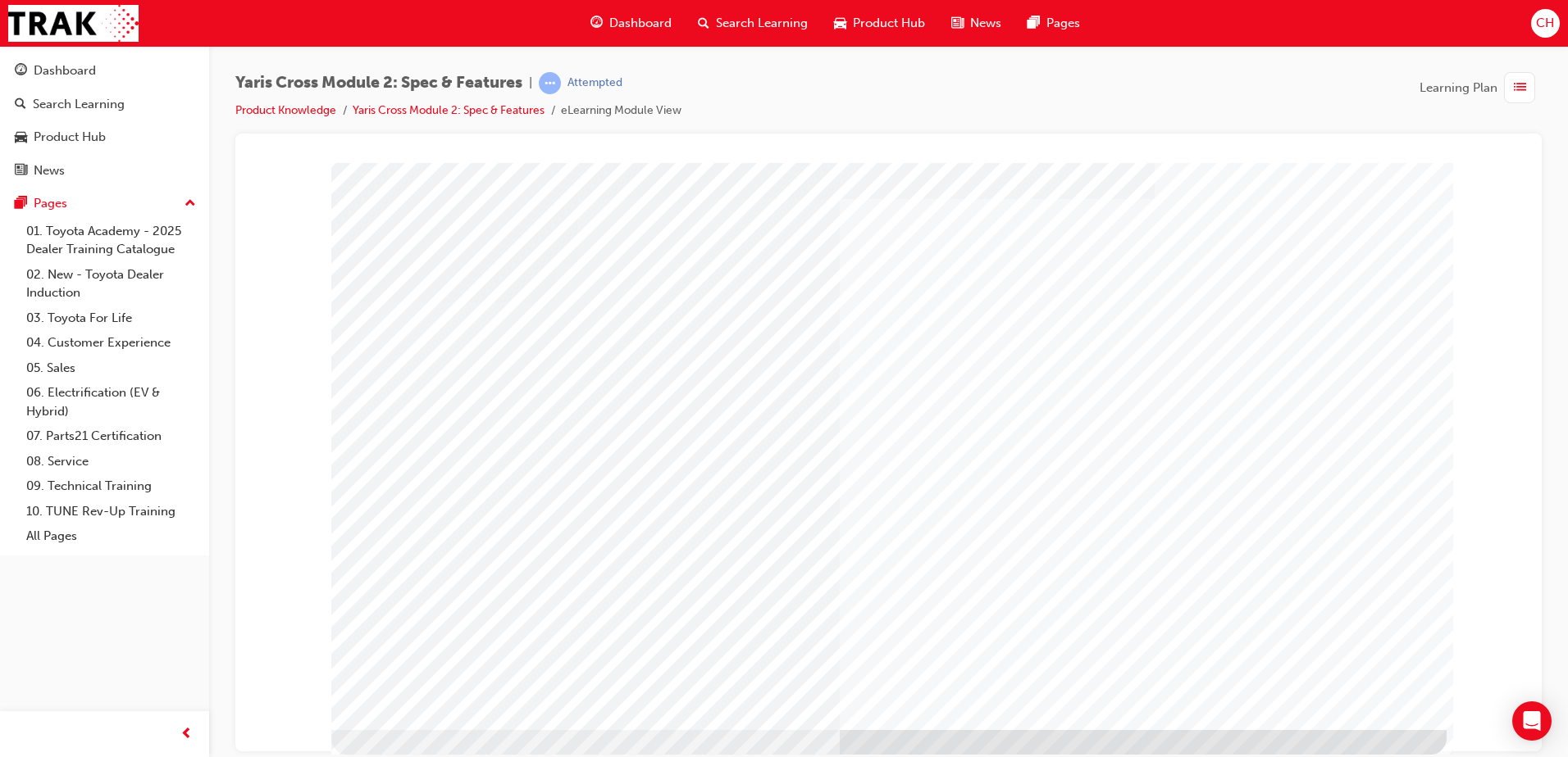
drag, startPoint x: 679, startPoint y: 620, endPoint x: 691, endPoint y: 624, distance: 12.6
drag, startPoint x: 871, startPoint y: 634, endPoint x: 1022, endPoint y: 636, distance: 151.0
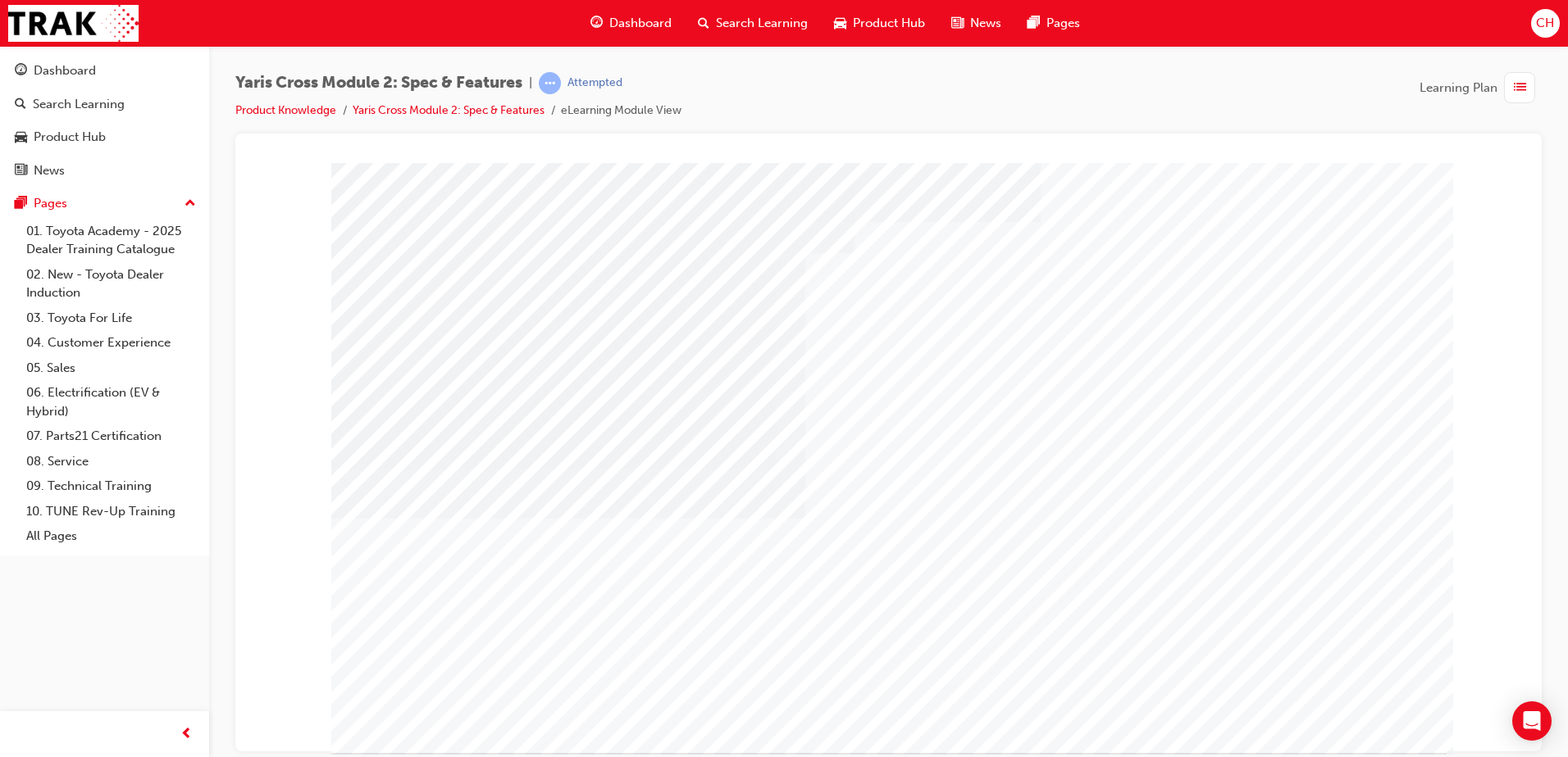
click at [1330, 712] on div at bounding box center [889, 457] width 1115 height 590
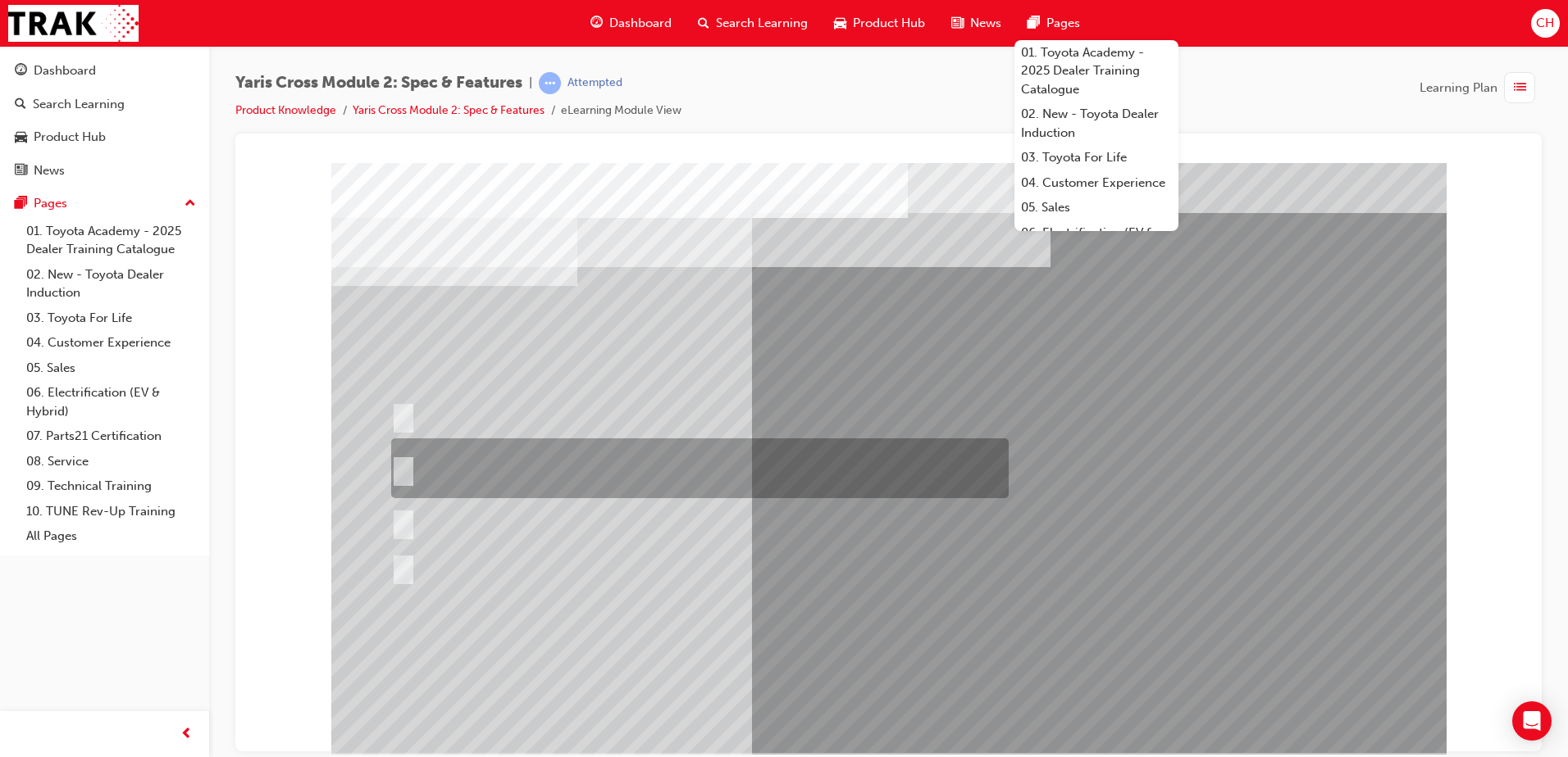
drag, startPoint x: 647, startPoint y: 479, endPoint x: 658, endPoint y: 479, distance: 11.0
click at [647, 478] on div at bounding box center [696, 468] width 617 height 60
radio input "true"
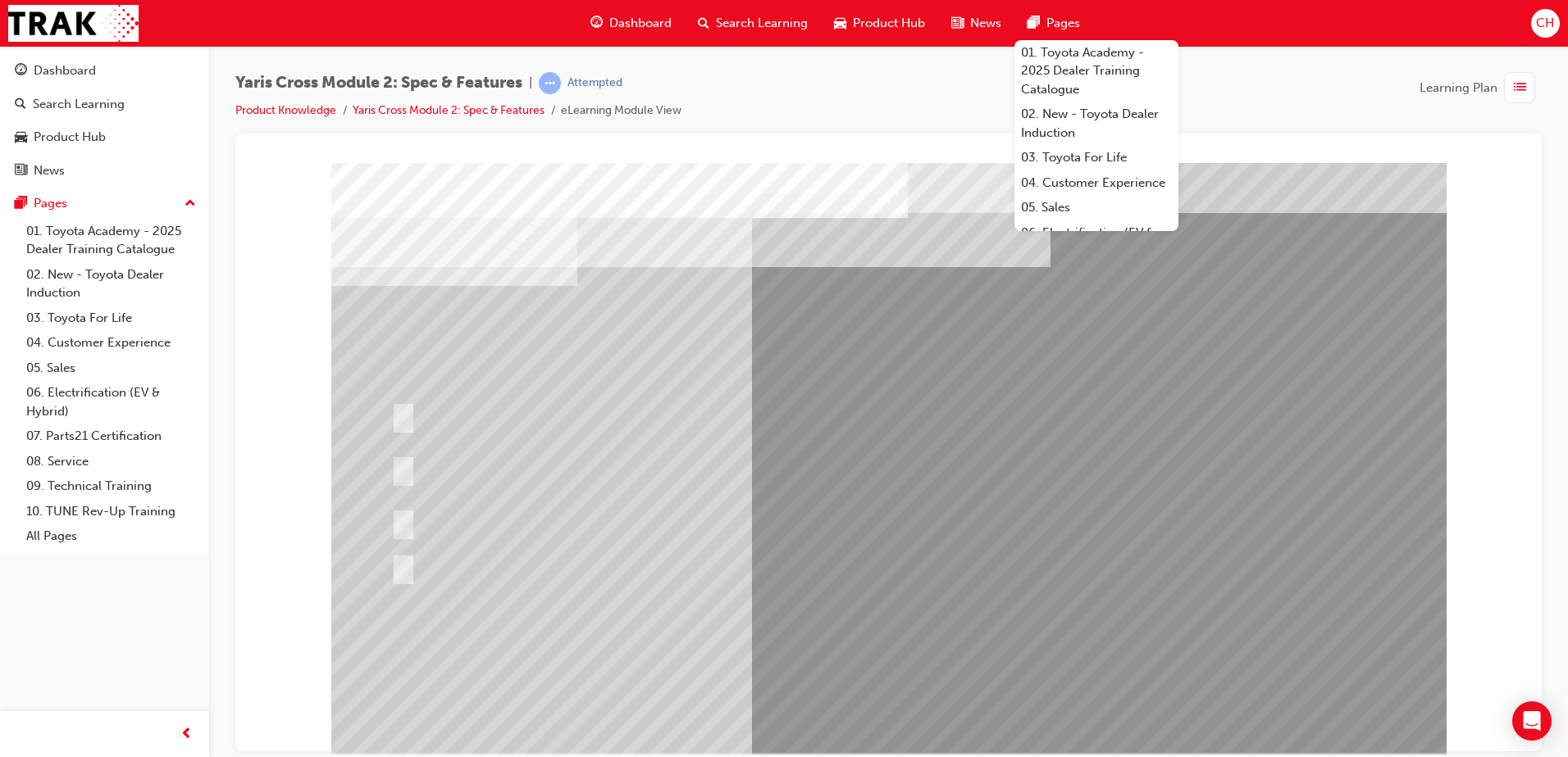
drag, startPoint x: 945, startPoint y: 105, endPoint x: 944, endPoint y: 131, distance: 26.0
click at [945, 105] on div "Yaris Cross Module 2: Spec & Features | Attempted Product Knowledge Yaris Cross…" at bounding box center [888, 102] width 1306 height 61
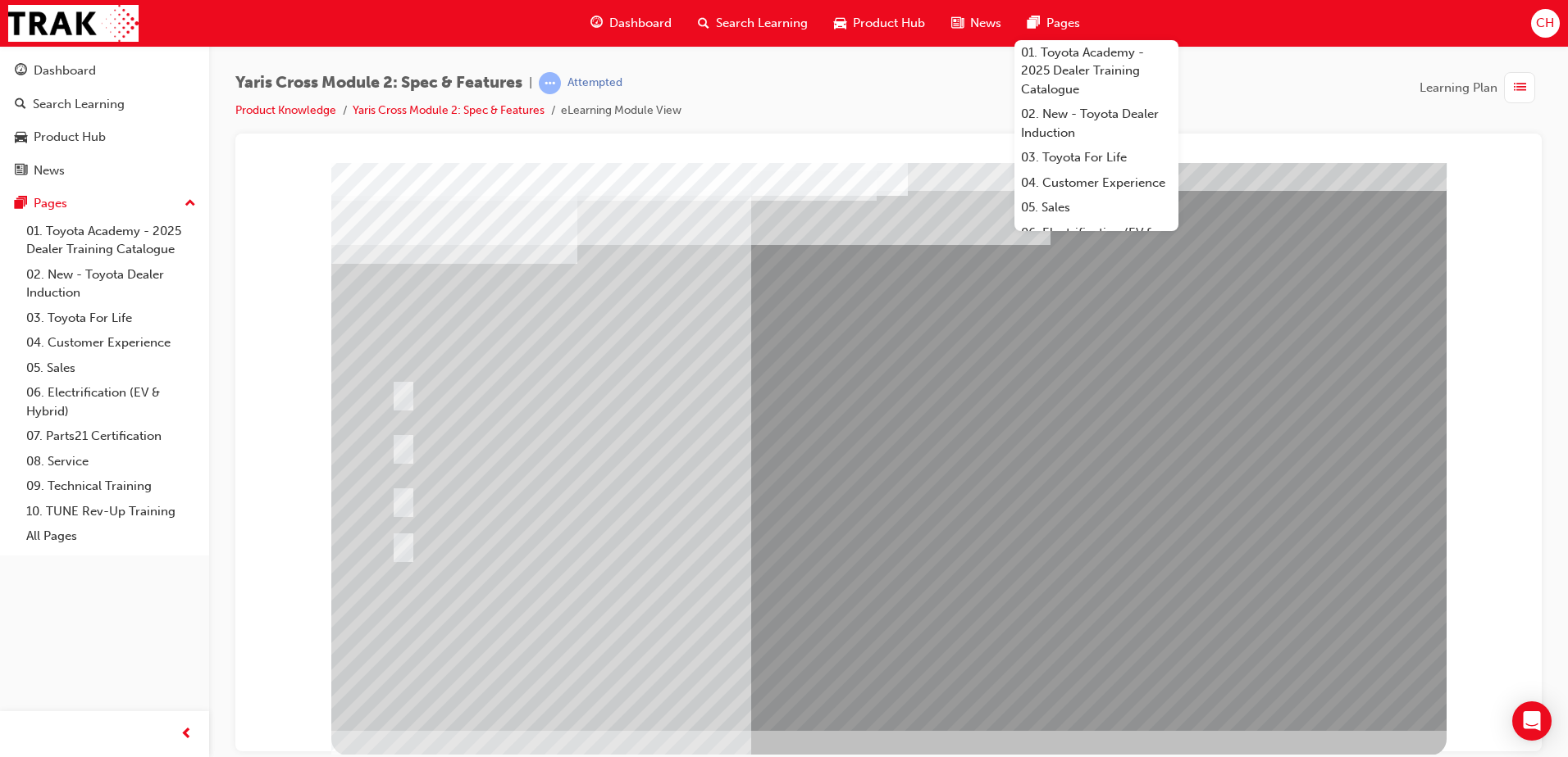
scroll to position [23, 0]
click at [406, 495] on div at bounding box center [685, 499] width 597 height 35
drag, startPoint x: 891, startPoint y: 689, endPoint x: 926, endPoint y: 679, distance: 36.4
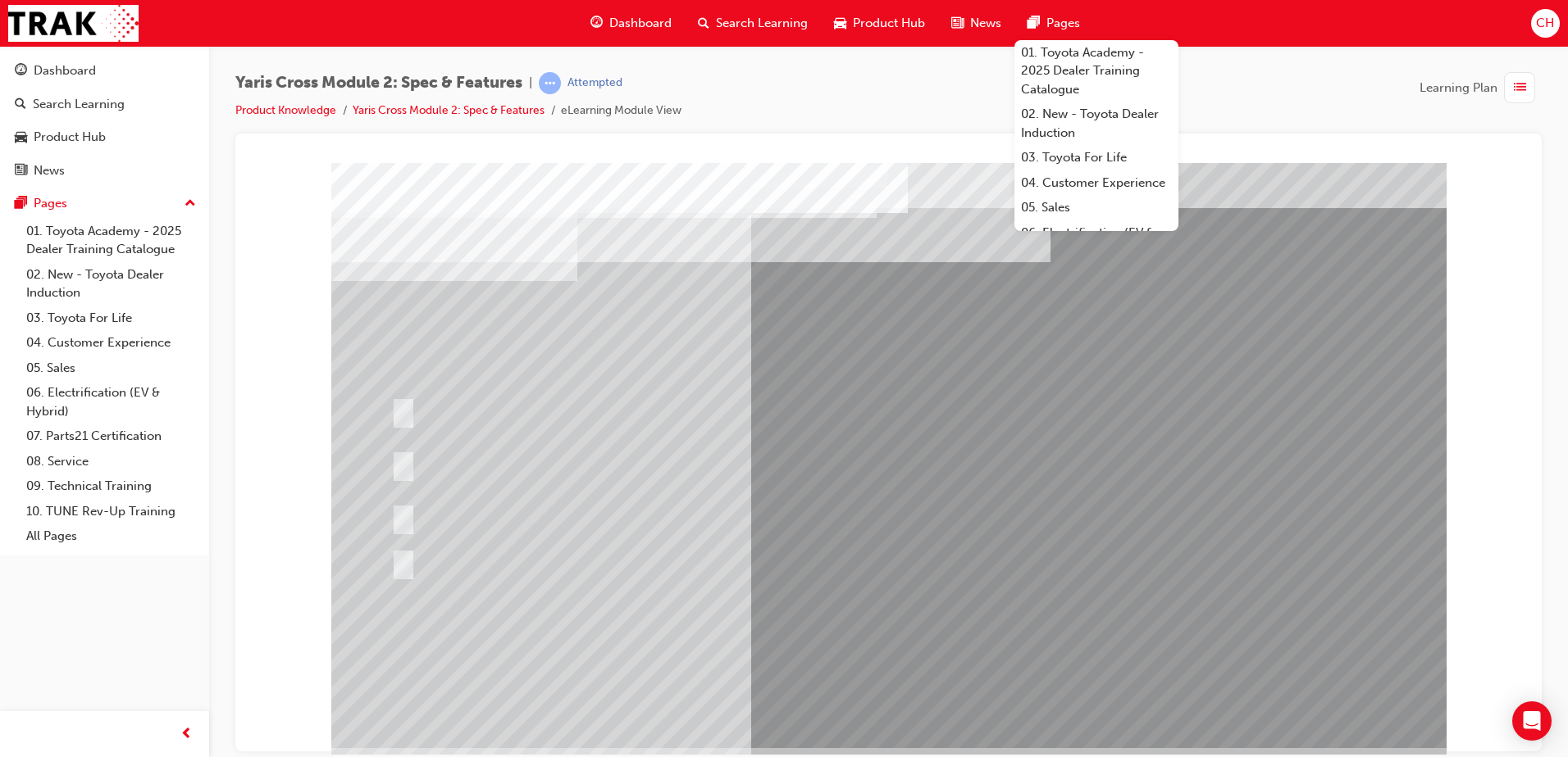
scroll to position [0, 0]
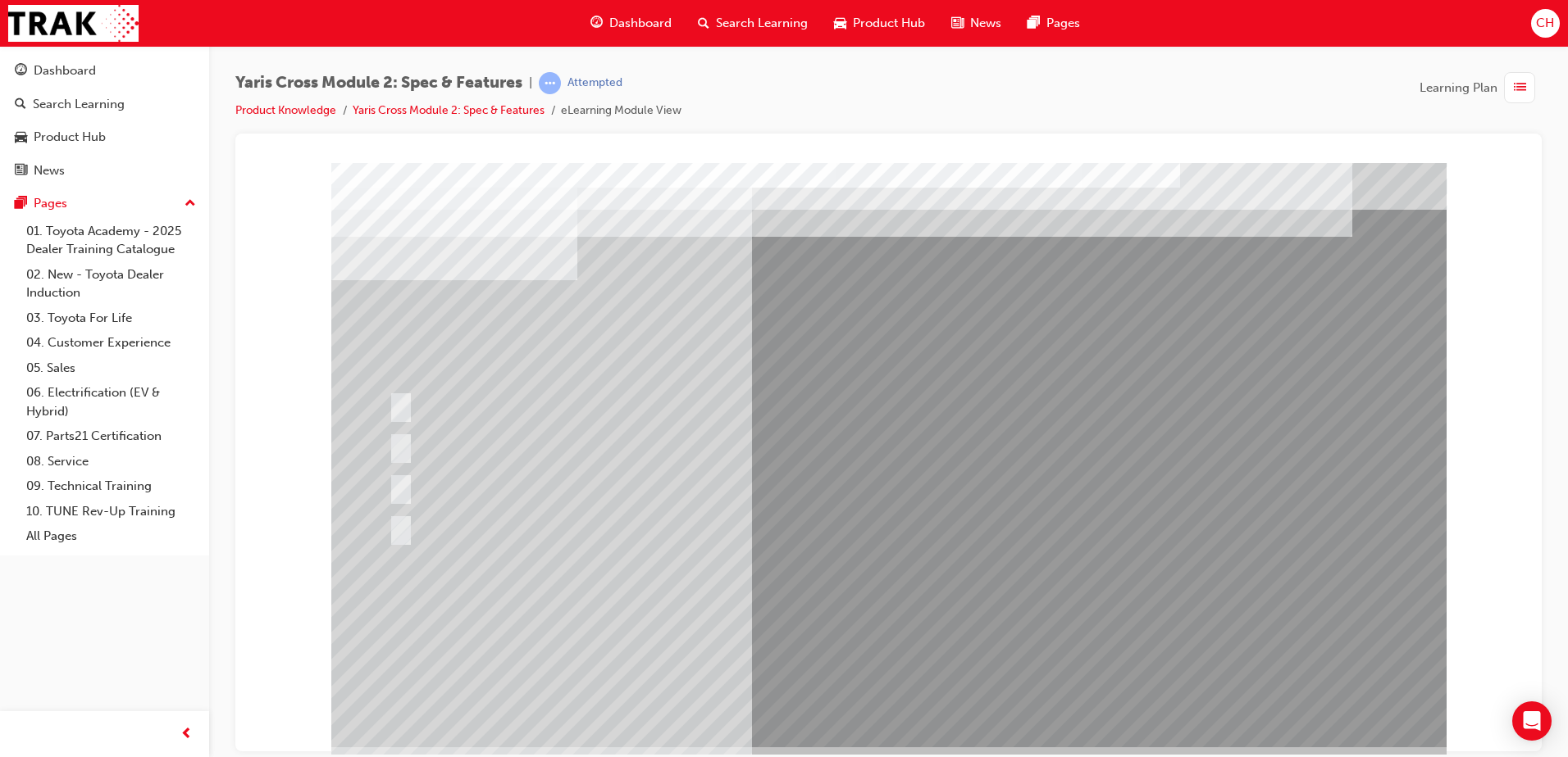
scroll to position [23, 0]
